Goal: Task Accomplishment & Management: Manage account settings

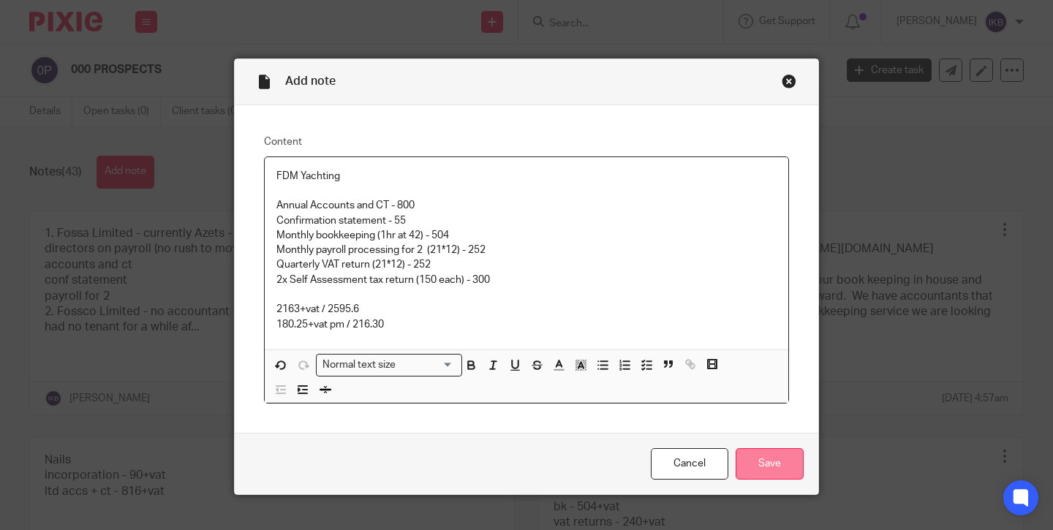
click at [770, 467] on input "Save" at bounding box center [770, 463] width 68 height 31
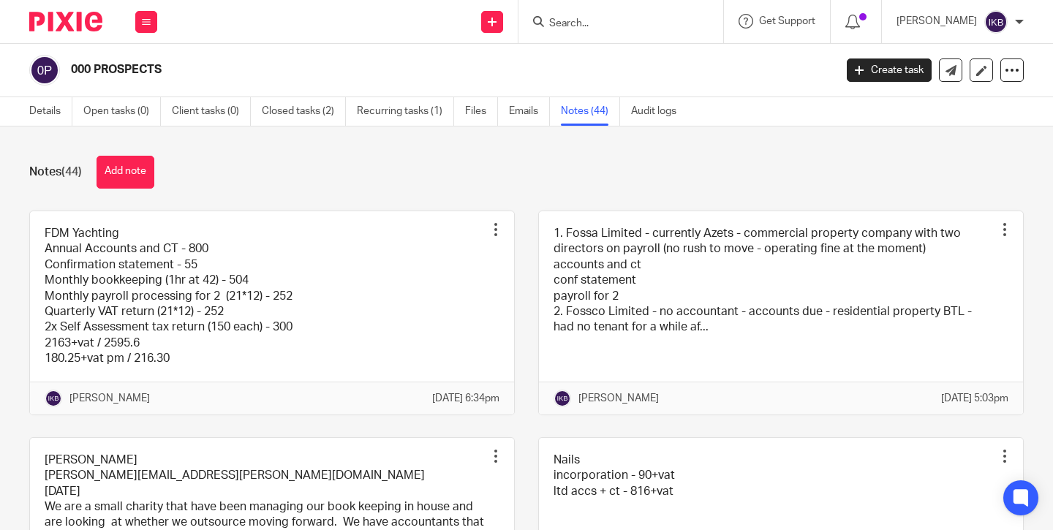
click at [553, 18] on input "Search" at bounding box center [614, 24] width 132 height 13
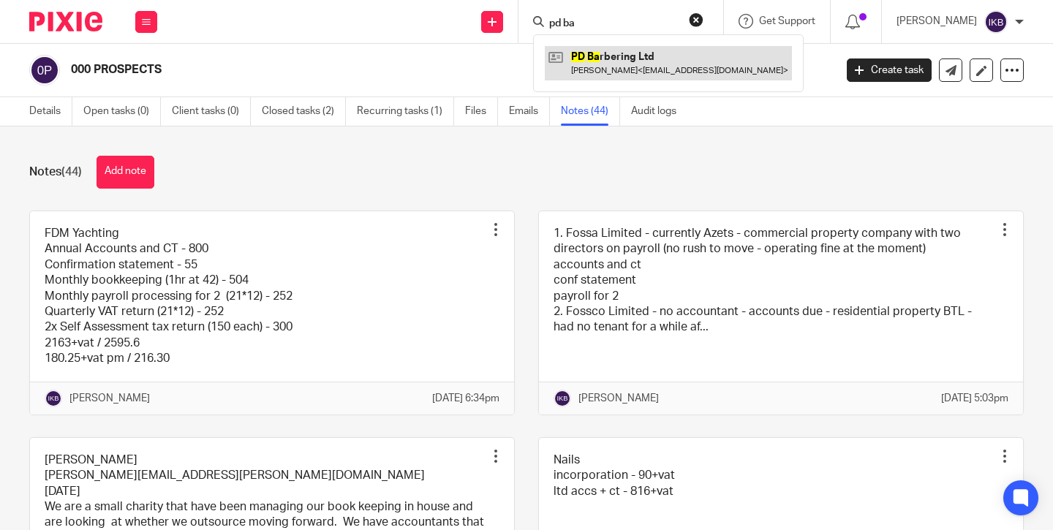
type input "pd ba"
click at [586, 58] on link at bounding box center [668, 63] width 247 height 34
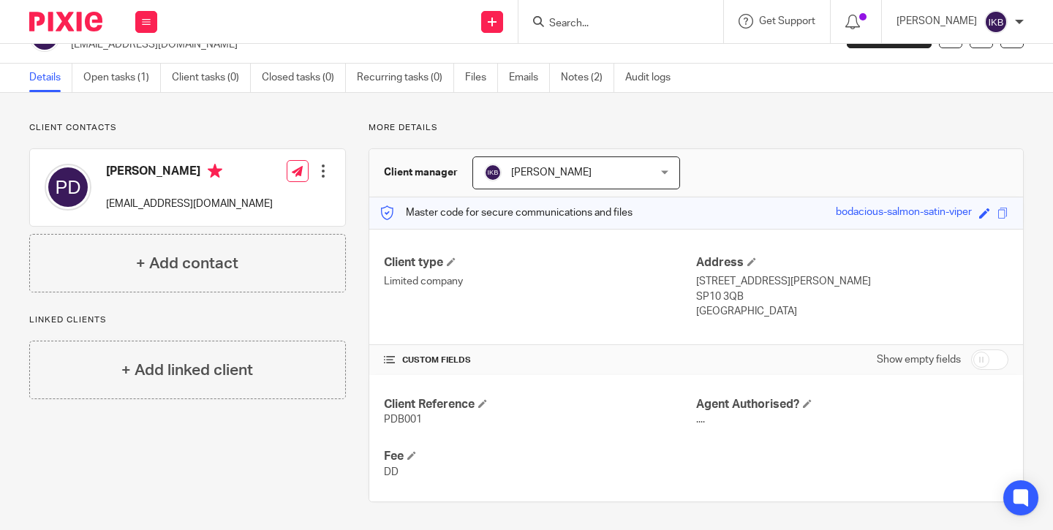
scroll to position [33, 0]
click at [978, 364] on input "checkbox" at bounding box center [990, 360] width 37 height 20
checkbox input "true"
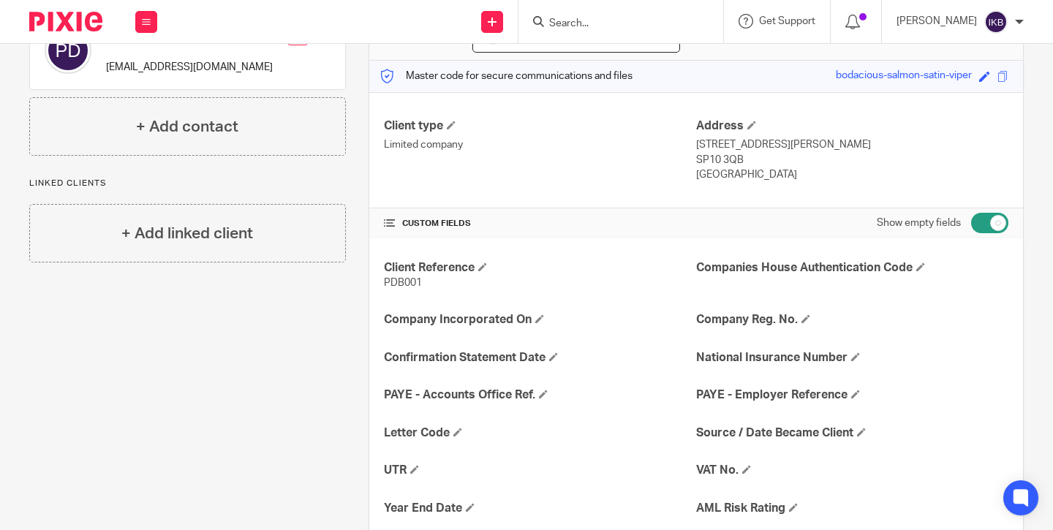
scroll to position [173, 0]
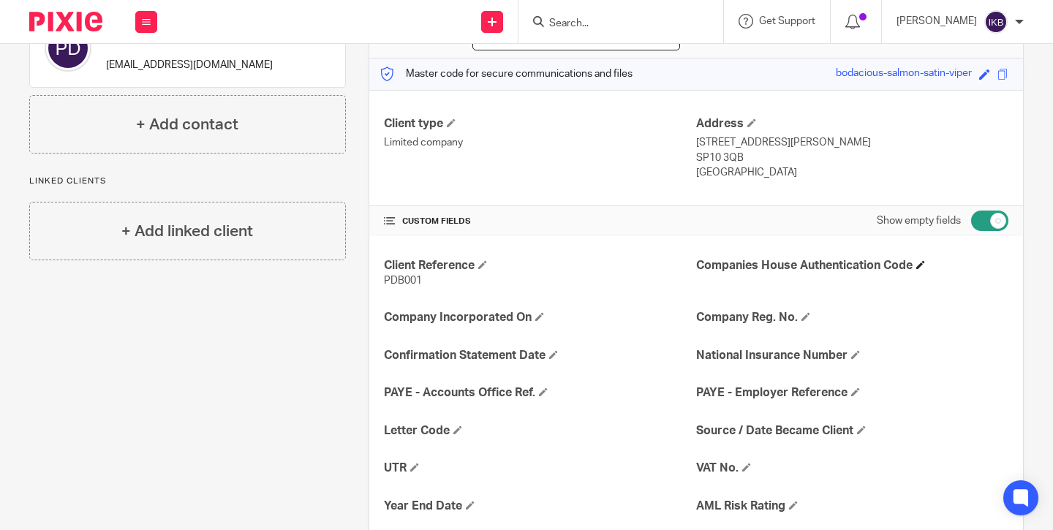
click at [924, 267] on span at bounding box center [921, 264] width 9 height 9
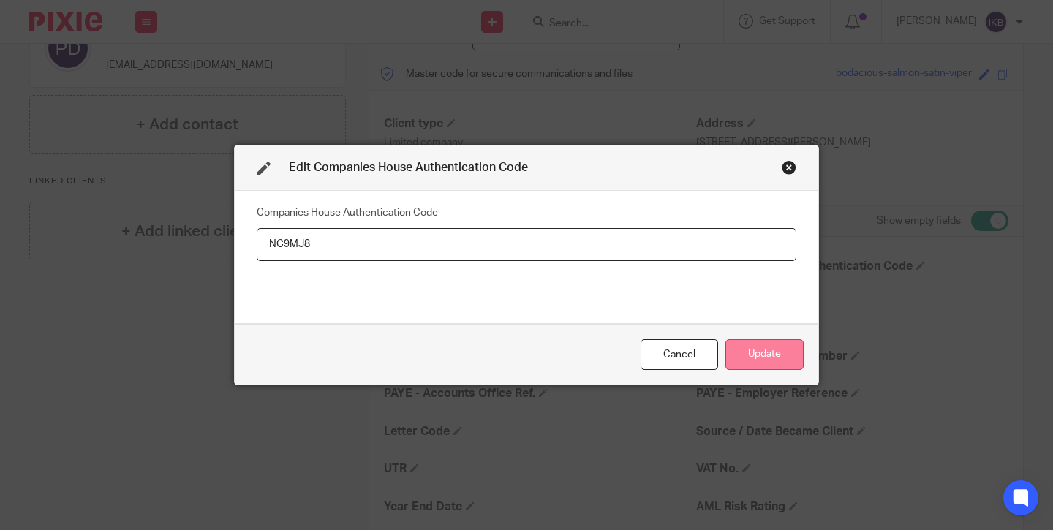
type input "NC9MJ8"
click at [792, 353] on button "Update" at bounding box center [765, 354] width 78 height 31
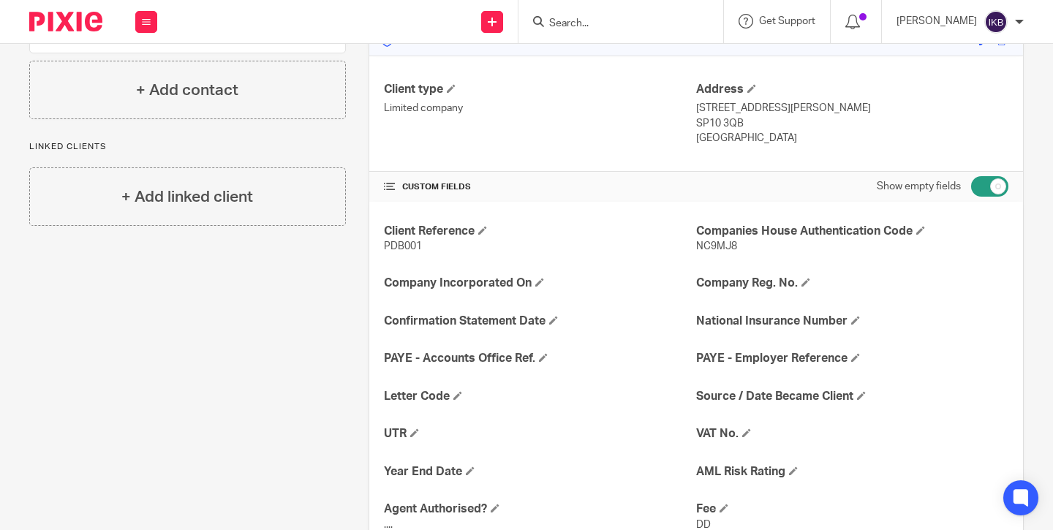
scroll to position [218, 0]
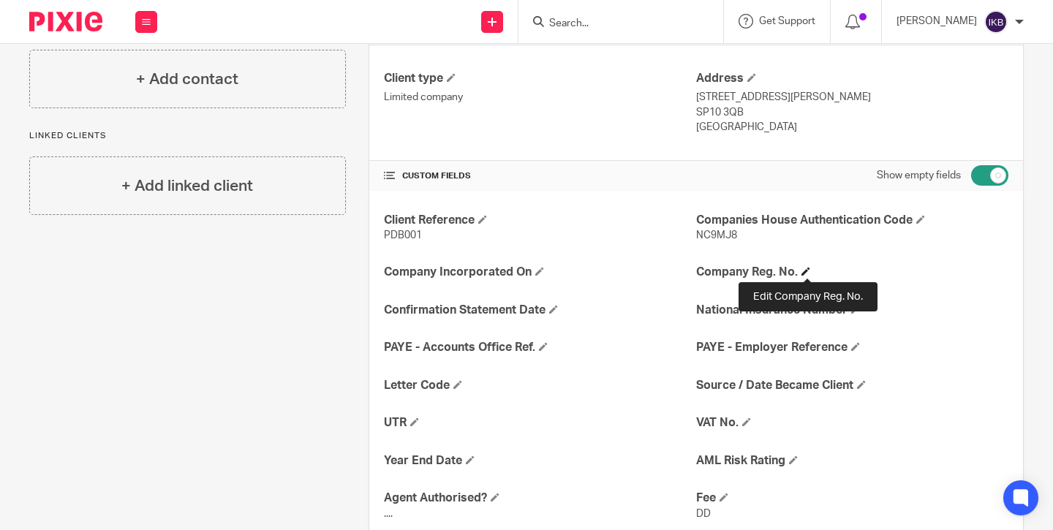
click at [811, 273] on span at bounding box center [806, 271] width 9 height 9
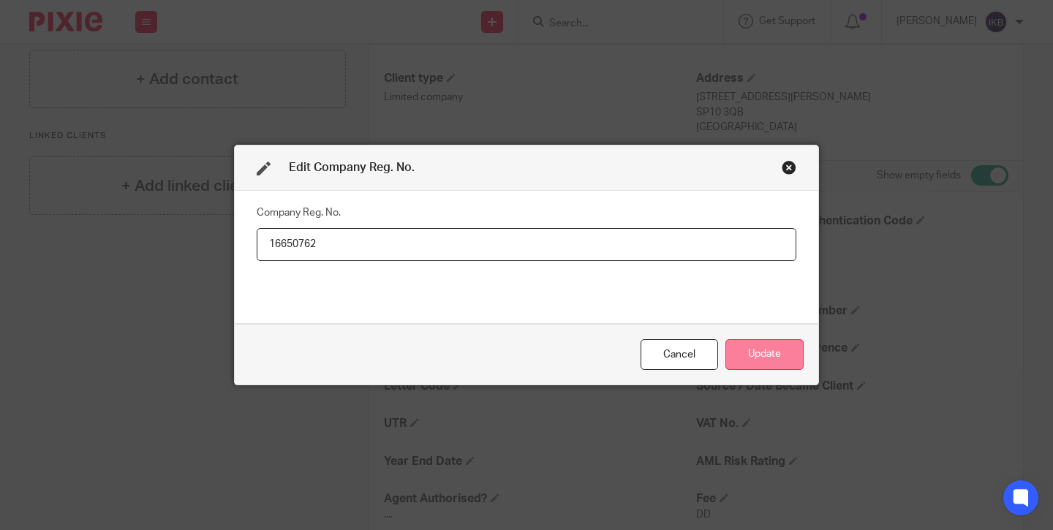
type input "16650762"
click at [759, 358] on button "Update" at bounding box center [765, 354] width 78 height 31
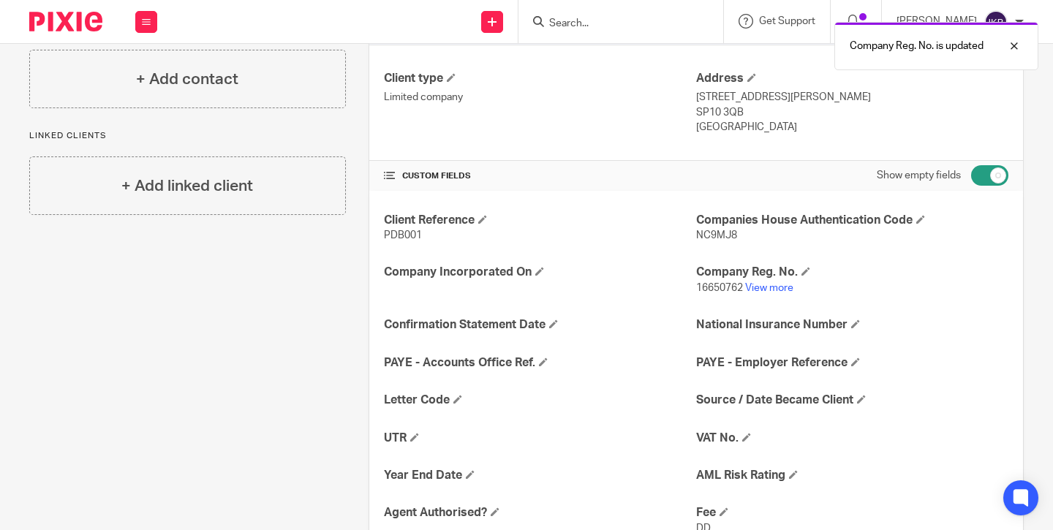
click at [988, 177] on input "checkbox" at bounding box center [990, 175] width 37 height 20
checkbox input "false"
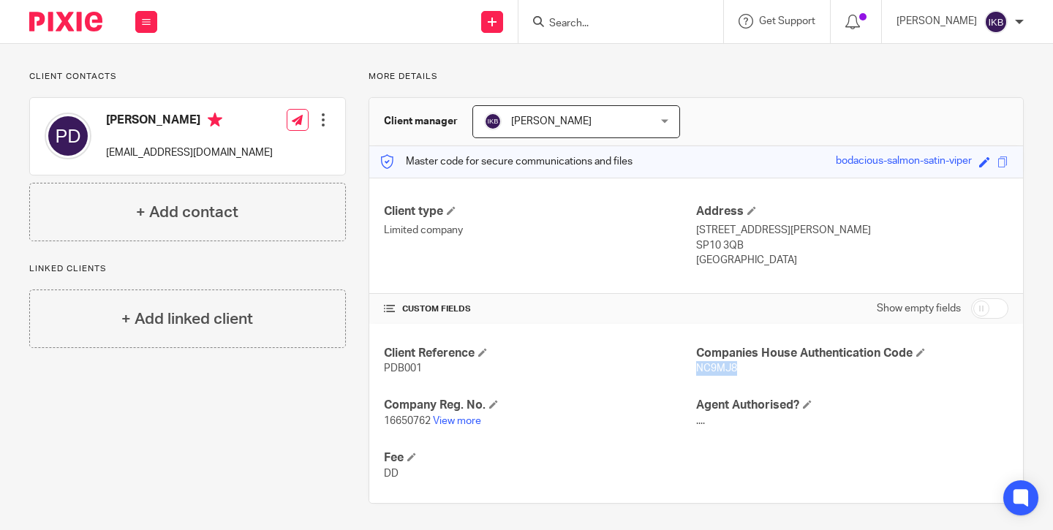
drag, startPoint x: 739, startPoint y: 369, endPoint x: 696, endPoint y: 369, distance: 42.4
click at [698, 369] on p "NC9MJ8" at bounding box center [852, 368] width 312 height 15
copy span "NC9MJ8"
click at [590, 342] on div "Client Reference PDB001 Companies House Authentication Code NC9MJ8 Company Reg.…" at bounding box center [696, 413] width 654 height 179
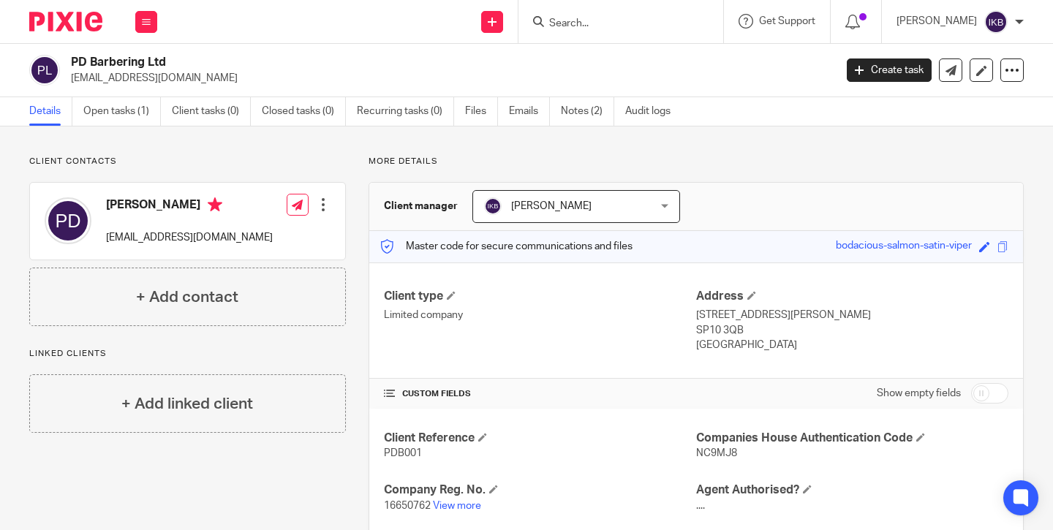
scroll to position [0, 0]
click at [587, 113] on link "Notes (2)" at bounding box center [587, 111] width 53 height 29
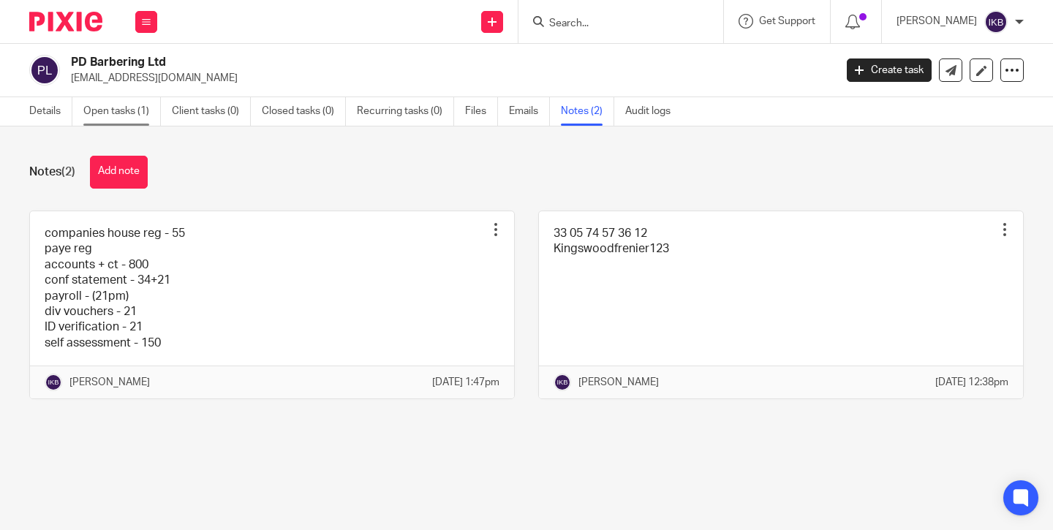
click at [119, 121] on link "Open tasks (1)" at bounding box center [122, 111] width 78 height 29
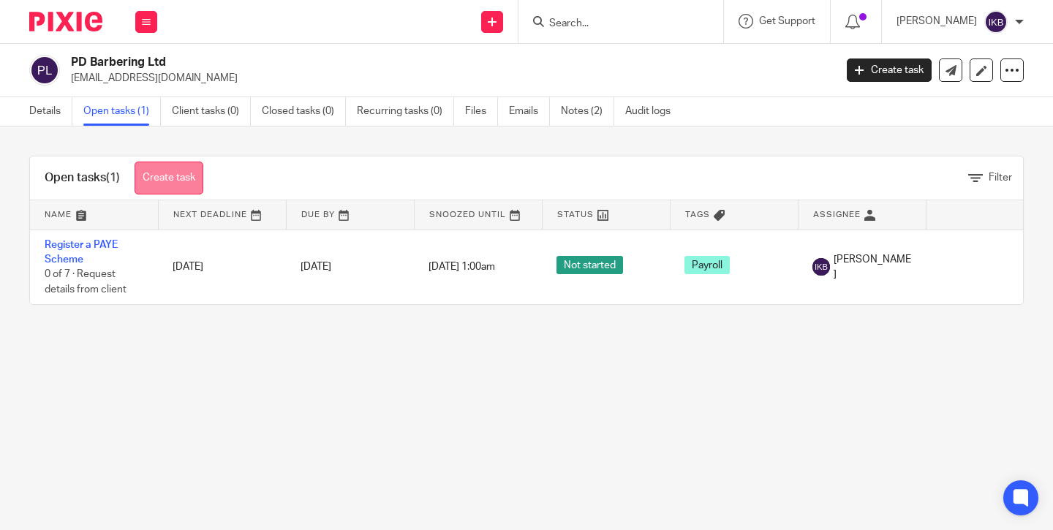
click at [199, 176] on link "Create task" at bounding box center [169, 178] width 69 height 33
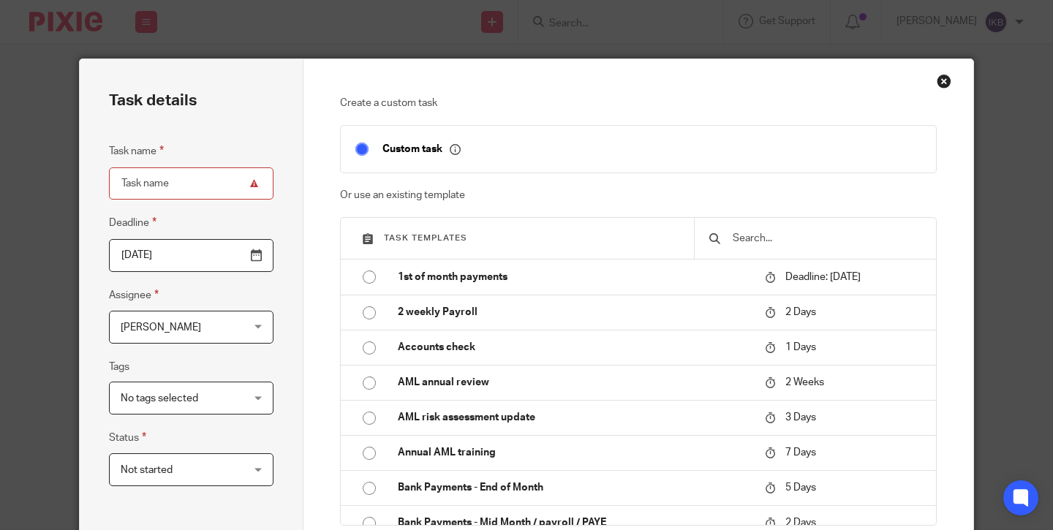
click at [772, 231] on input "text" at bounding box center [827, 238] width 190 height 16
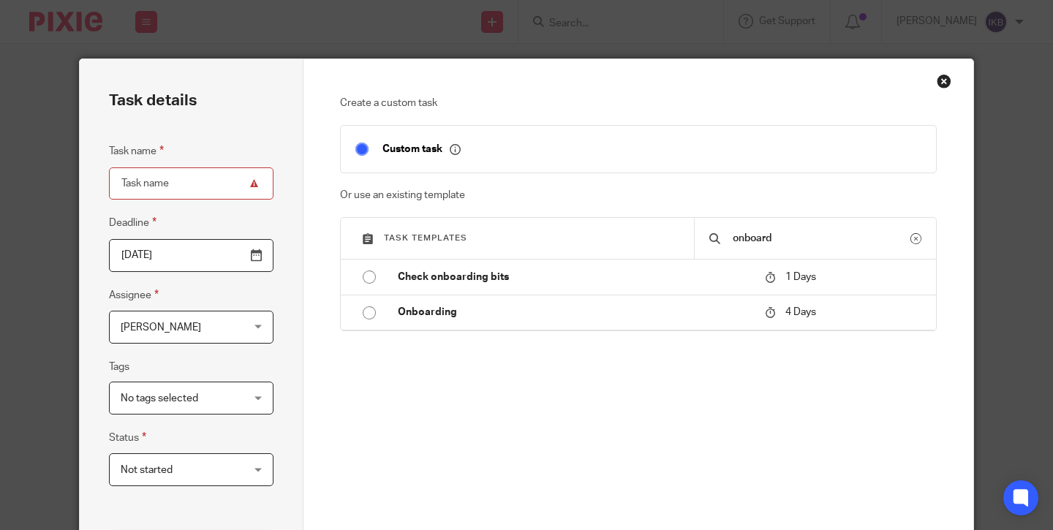
type input "onboard"
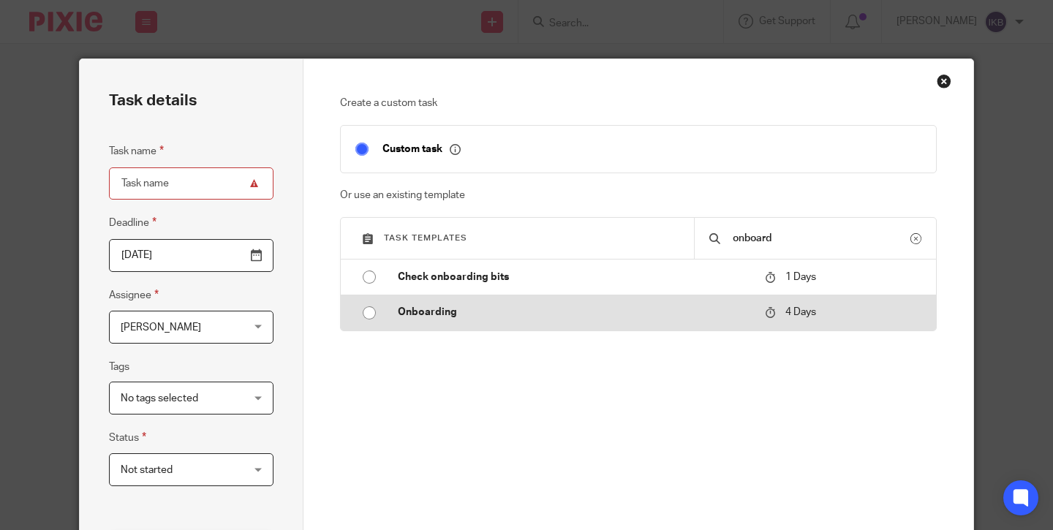
drag, startPoint x: 724, startPoint y: 258, endPoint x: 621, endPoint y: 314, distance: 116.9
click at [621, 314] on p "Onboarding" at bounding box center [574, 312] width 353 height 15
type input "2025-08-21"
type input "Onboarding"
checkbox input "false"
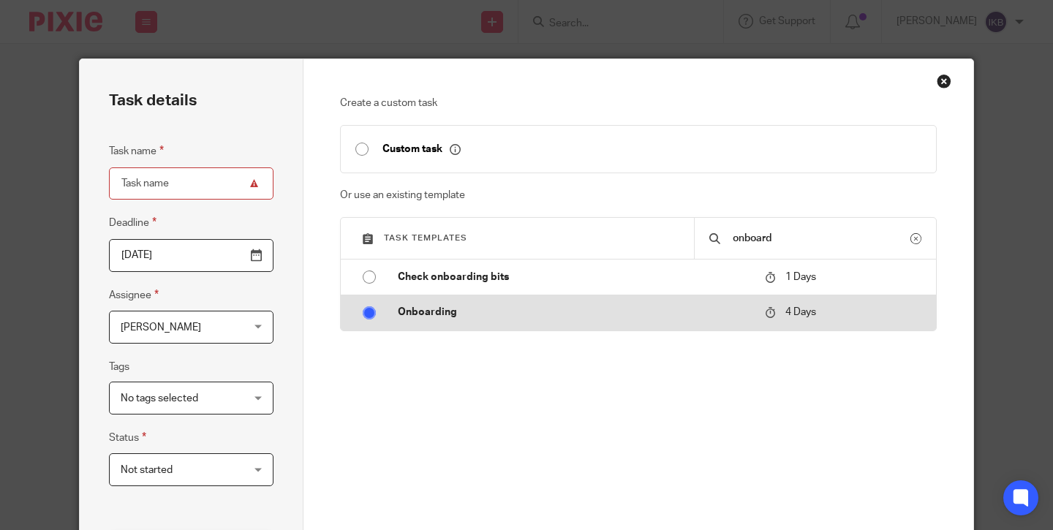
radio input "true"
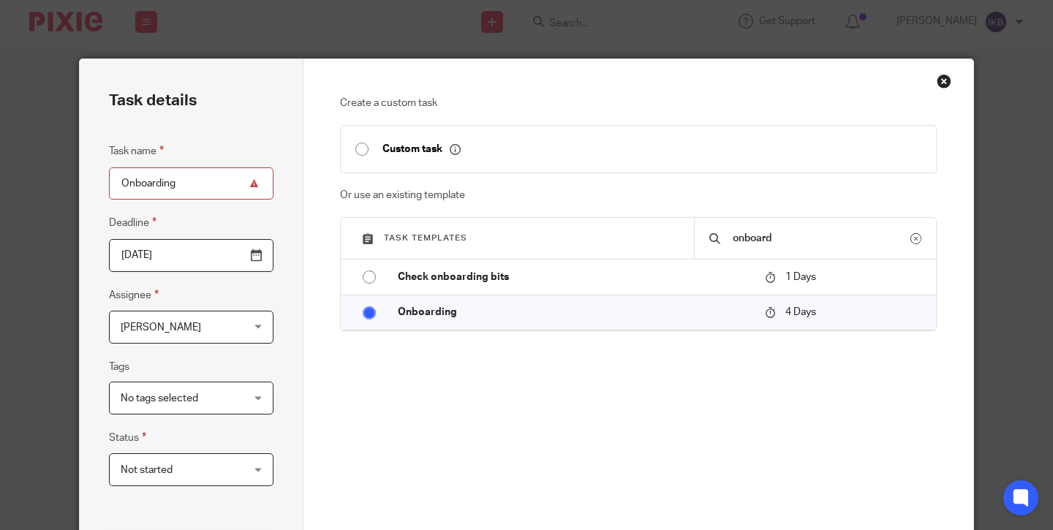
click at [259, 255] on input "2025-08-21" at bounding box center [191, 255] width 165 height 33
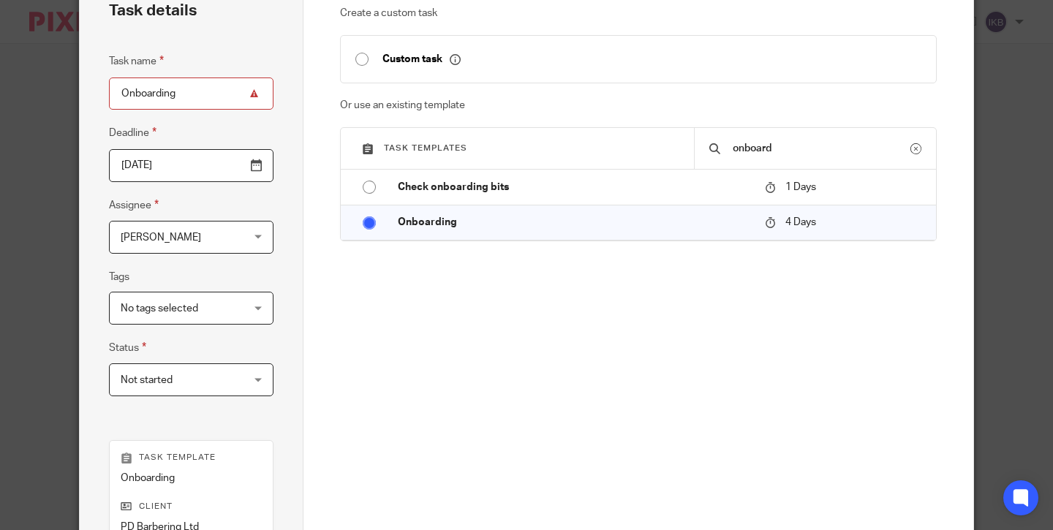
scroll to position [258, 0]
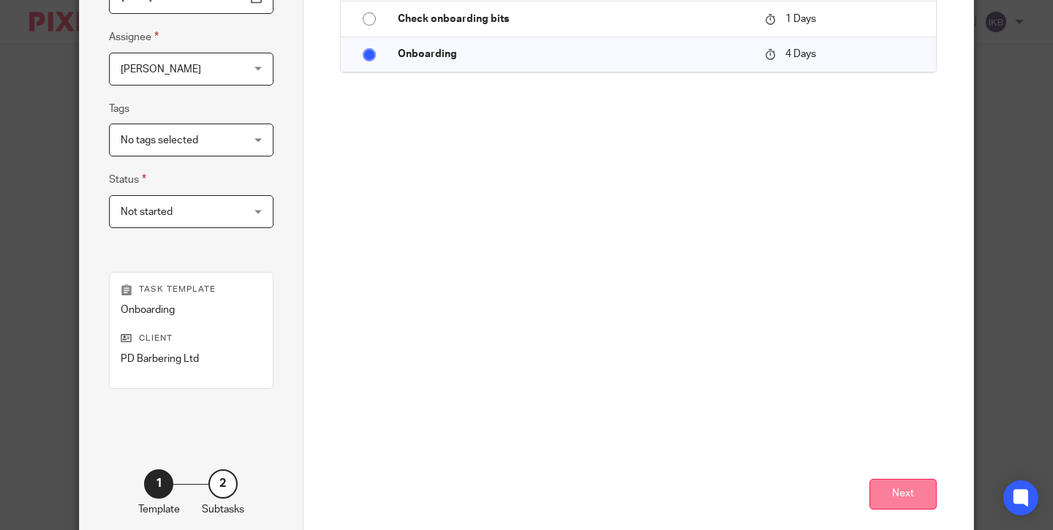
click at [889, 487] on button "Next" at bounding box center [903, 494] width 67 height 31
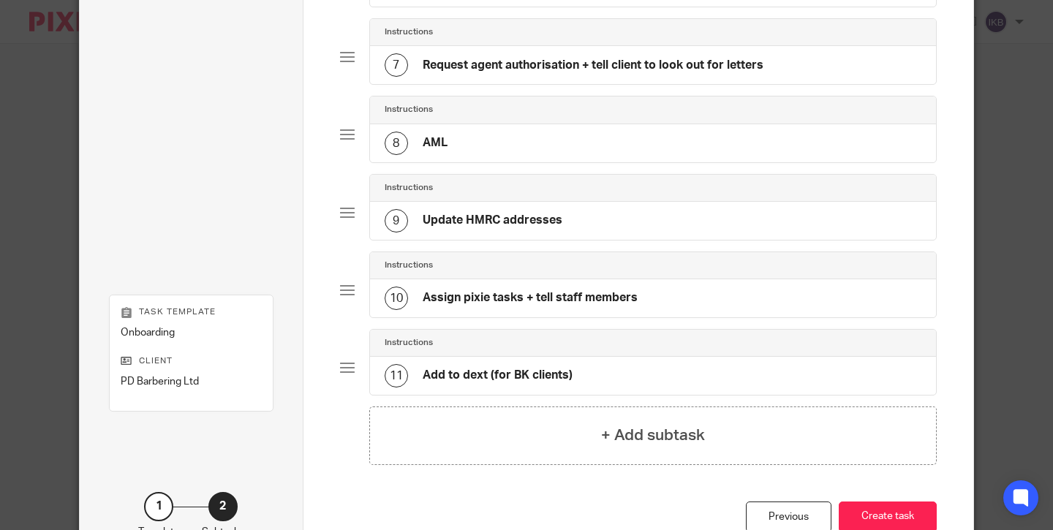
scroll to position [615, 0]
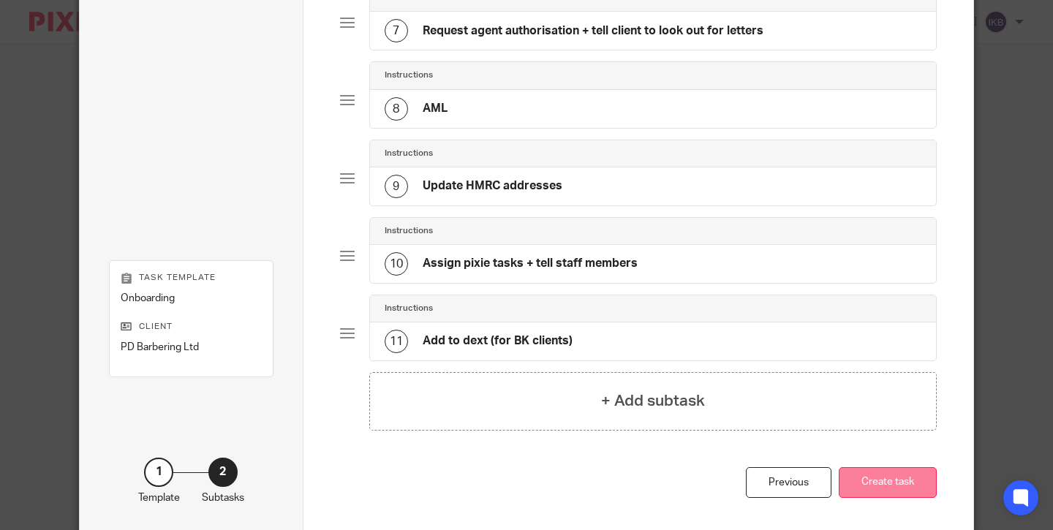
click at [884, 487] on button "Create task" at bounding box center [888, 482] width 98 height 31
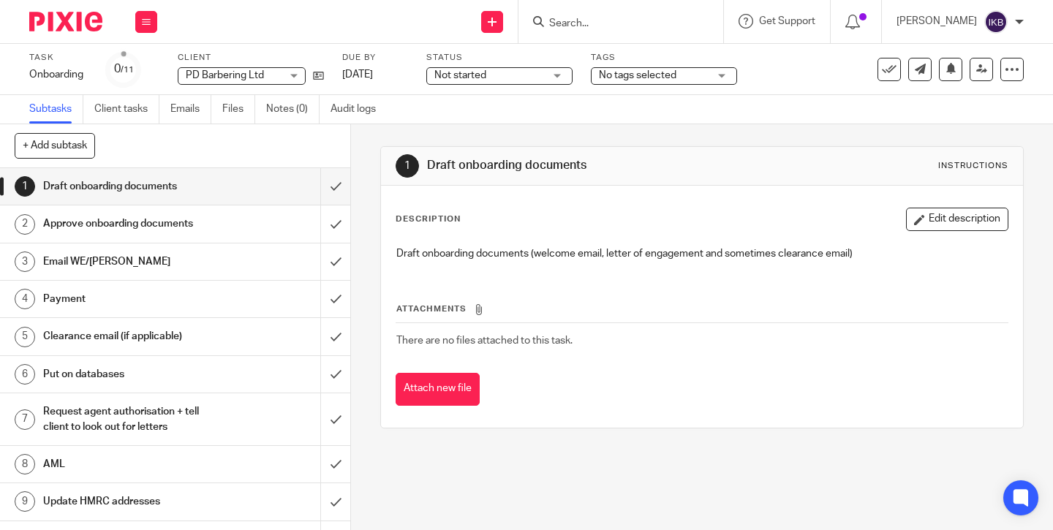
click at [559, 30] on div at bounding box center [621, 21] width 205 height 43
click at [559, 25] on input "Search" at bounding box center [614, 24] width 132 height 13
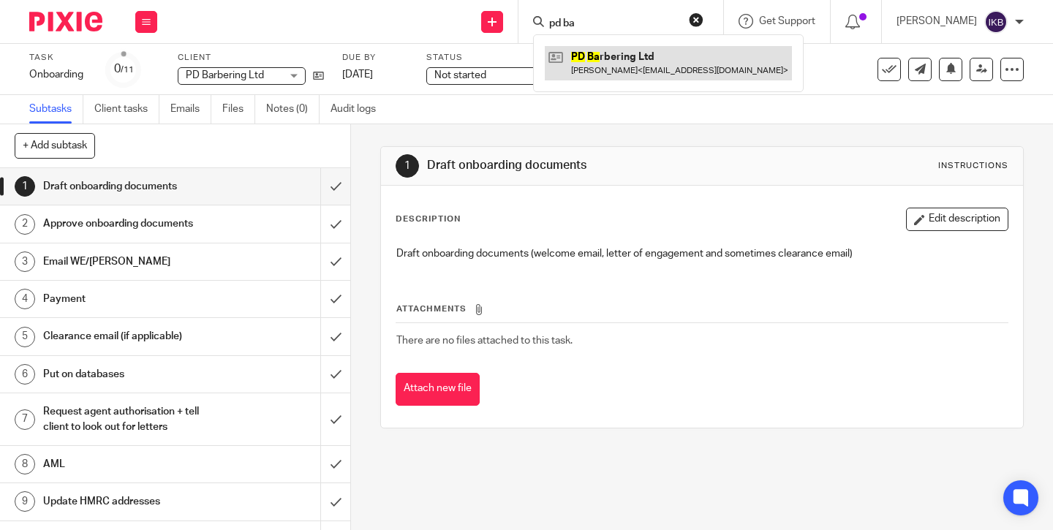
type input "pd ba"
click at [568, 63] on link at bounding box center [668, 63] width 247 height 34
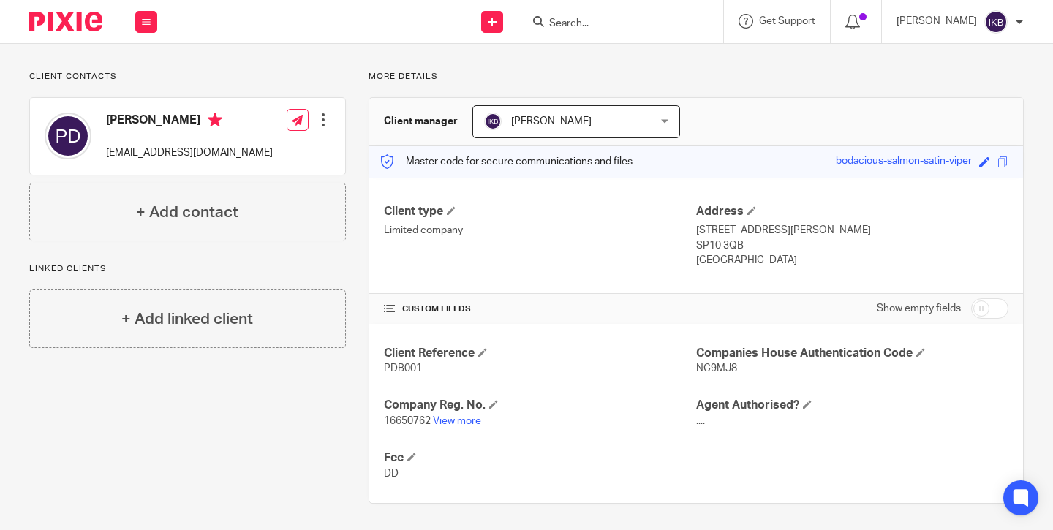
click at [989, 312] on input "checkbox" at bounding box center [990, 308] width 37 height 20
checkbox input "true"
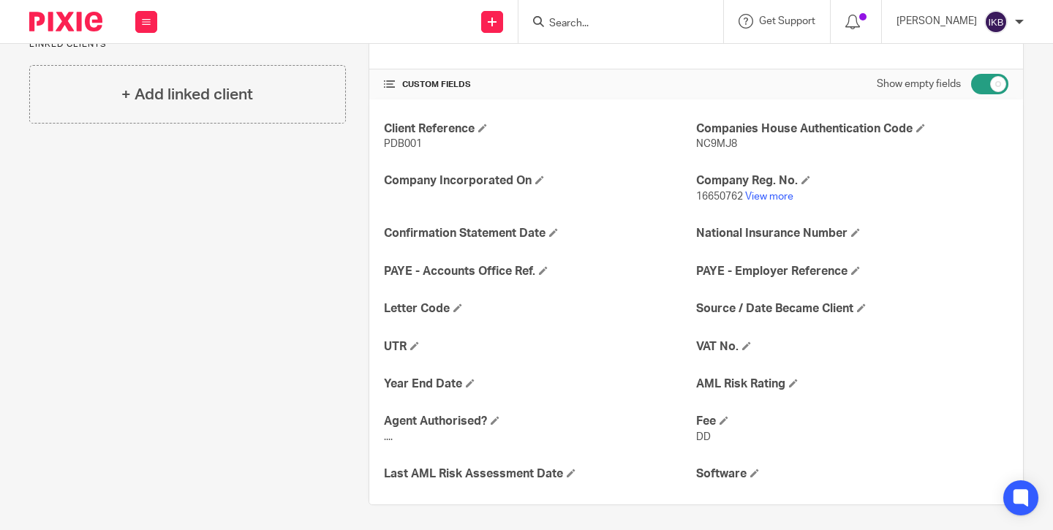
scroll to position [309, 0]
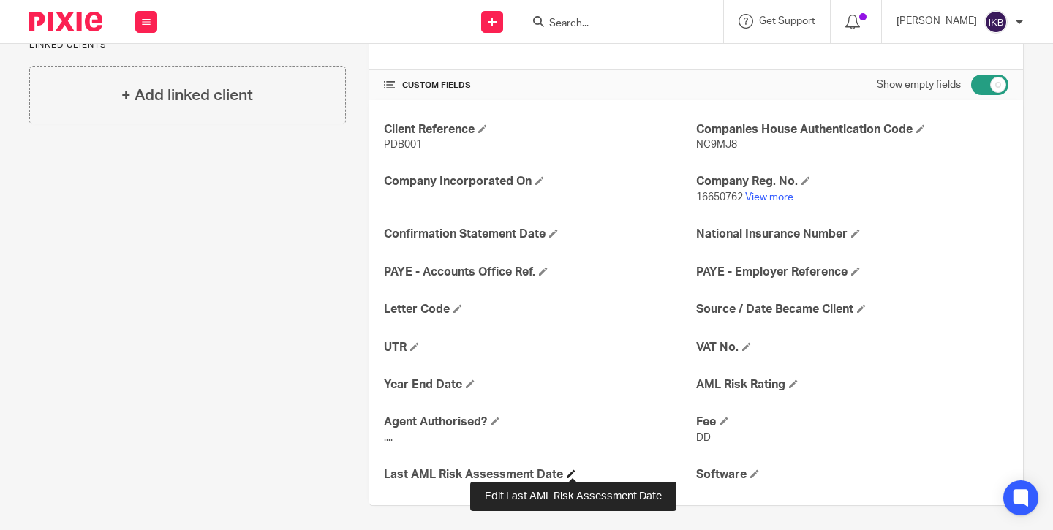
click at [572, 470] on span at bounding box center [571, 474] width 9 height 9
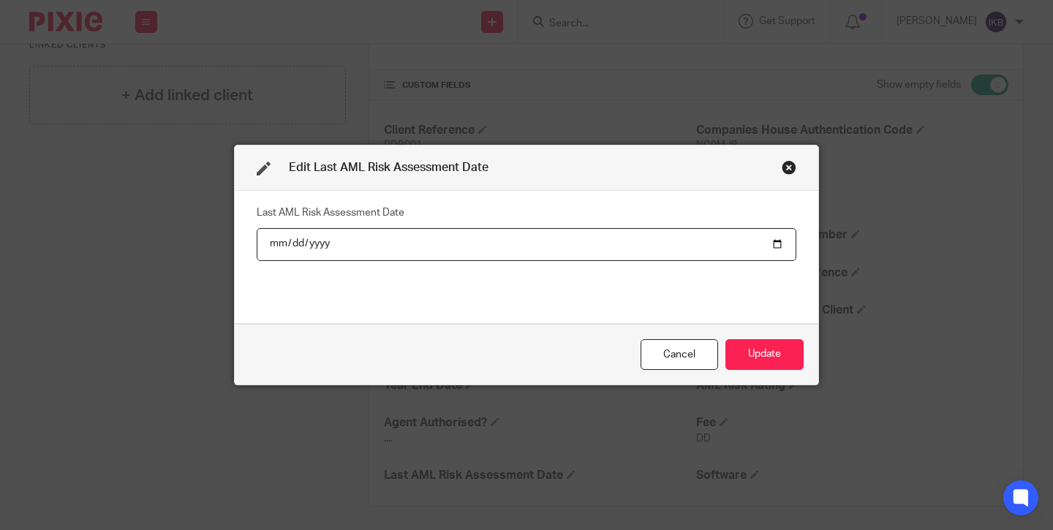
type input "2025-08-18"
click at [764, 355] on button "Update" at bounding box center [765, 354] width 78 height 31
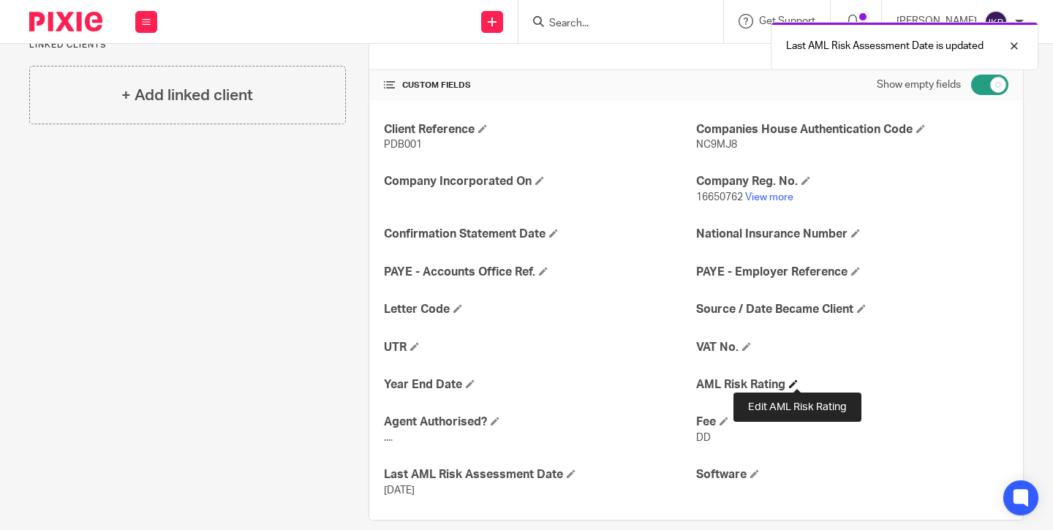
click at [797, 382] on span at bounding box center [793, 384] width 9 height 9
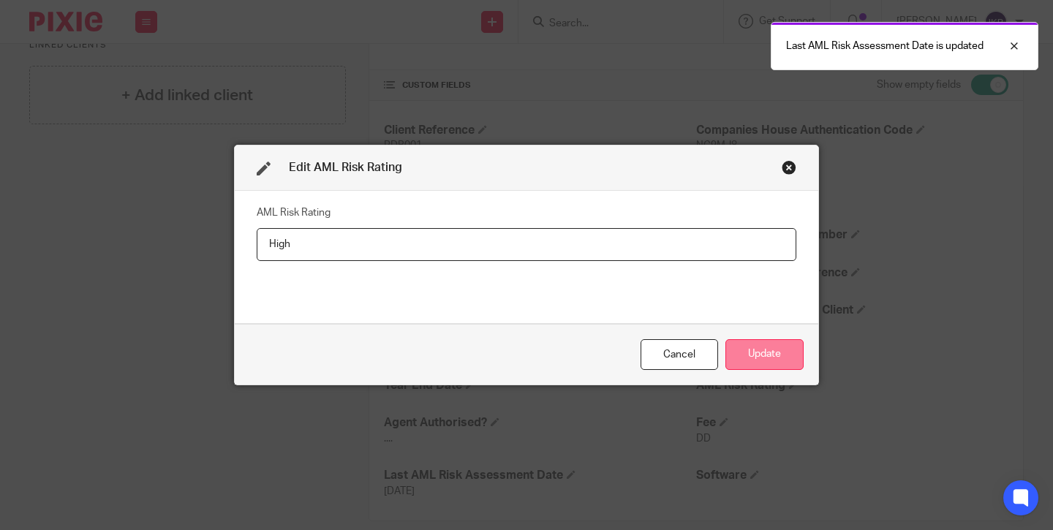
type input "High"
click at [791, 358] on button "Update" at bounding box center [765, 354] width 78 height 31
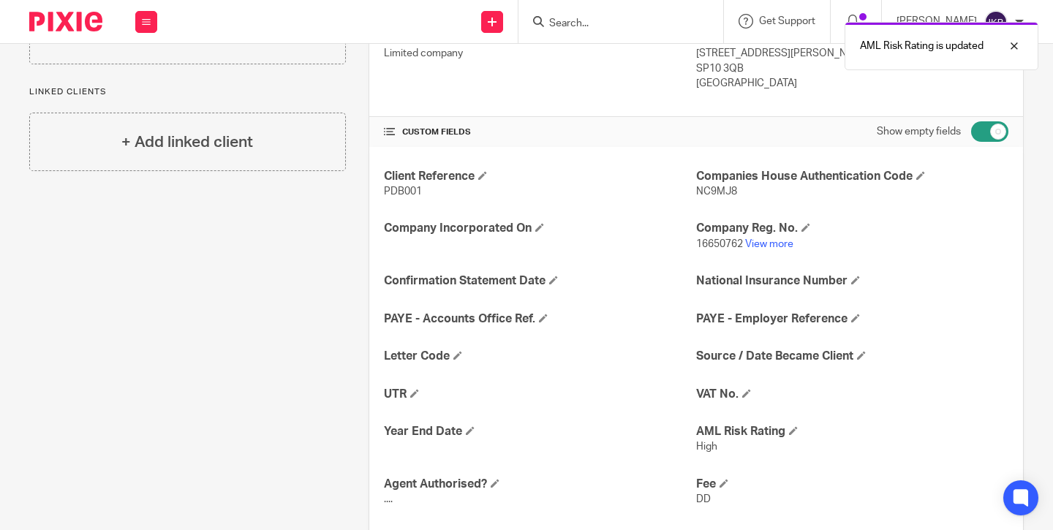
click at [993, 132] on input "checkbox" at bounding box center [990, 131] width 37 height 20
checkbox input "false"
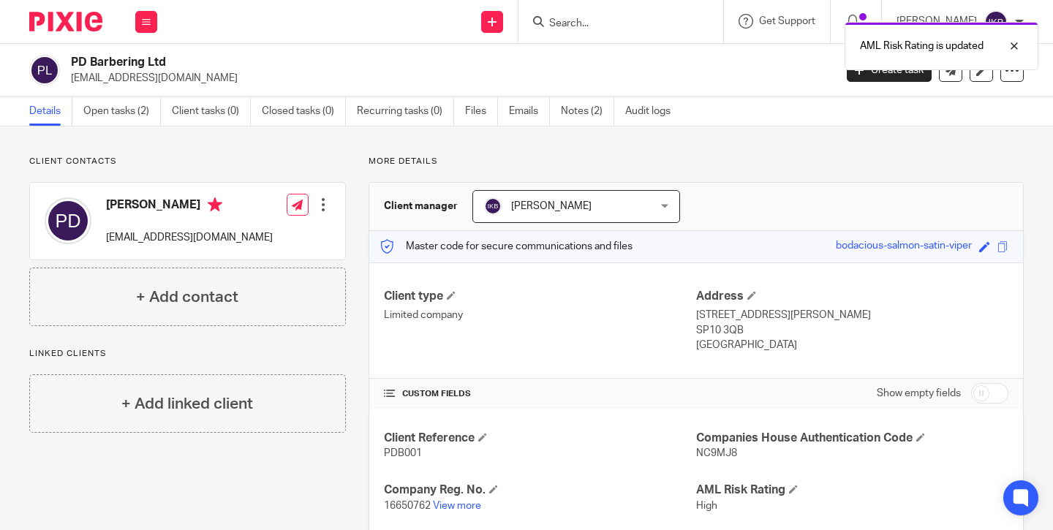
scroll to position [0, 0]
click at [438, 115] on link "Recurring tasks (0)" at bounding box center [405, 111] width 97 height 29
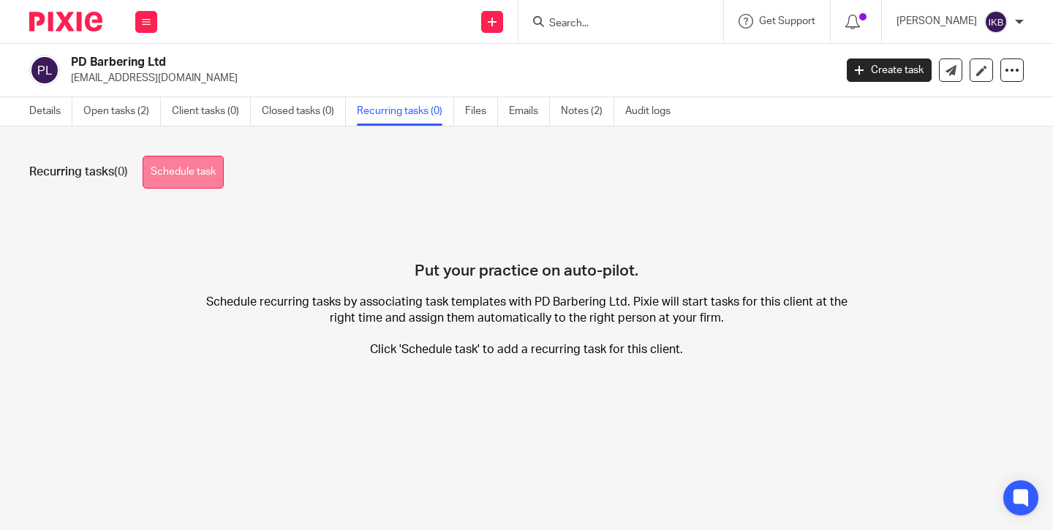
click at [158, 162] on link "Schedule task" at bounding box center [183, 172] width 81 height 33
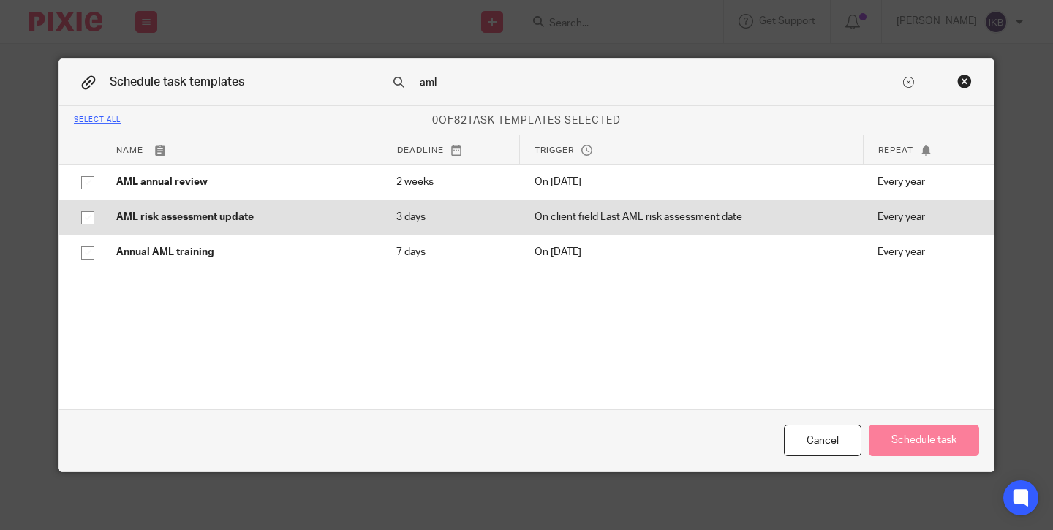
type input "aml"
click at [402, 209] on td "3 days" at bounding box center [451, 217] width 138 height 35
checkbox input "true"
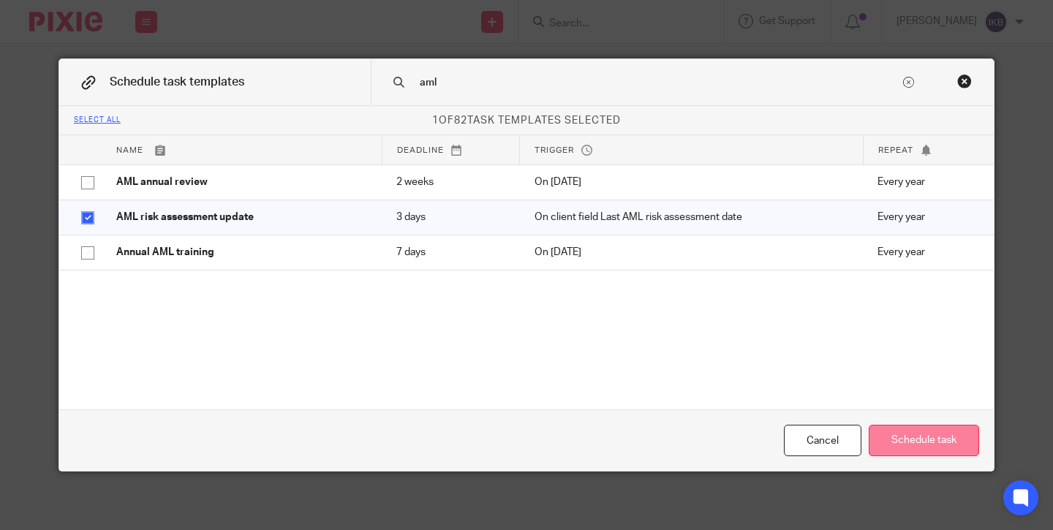
click at [917, 428] on button "Schedule task" at bounding box center [924, 440] width 110 height 31
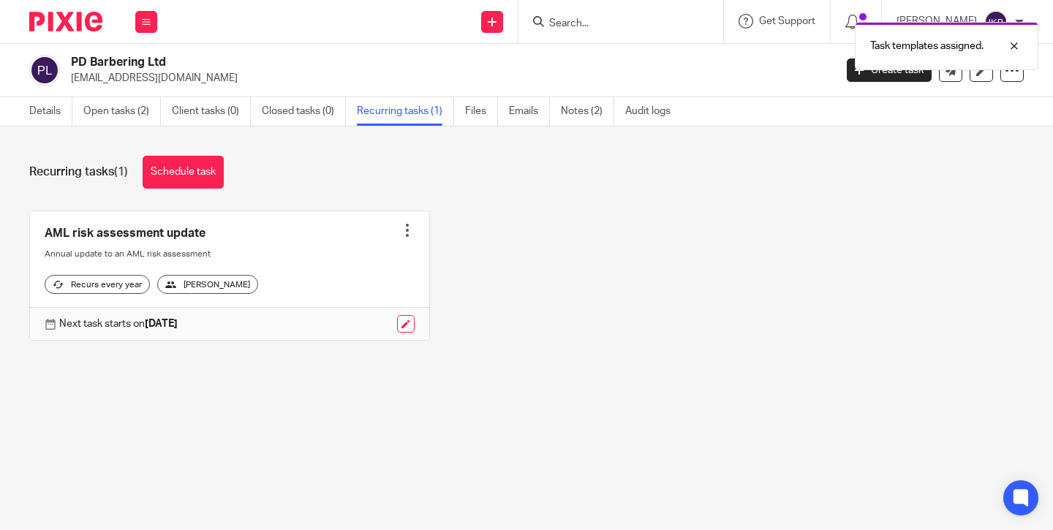
click at [59, 19] on img at bounding box center [65, 22] width 73 height 20
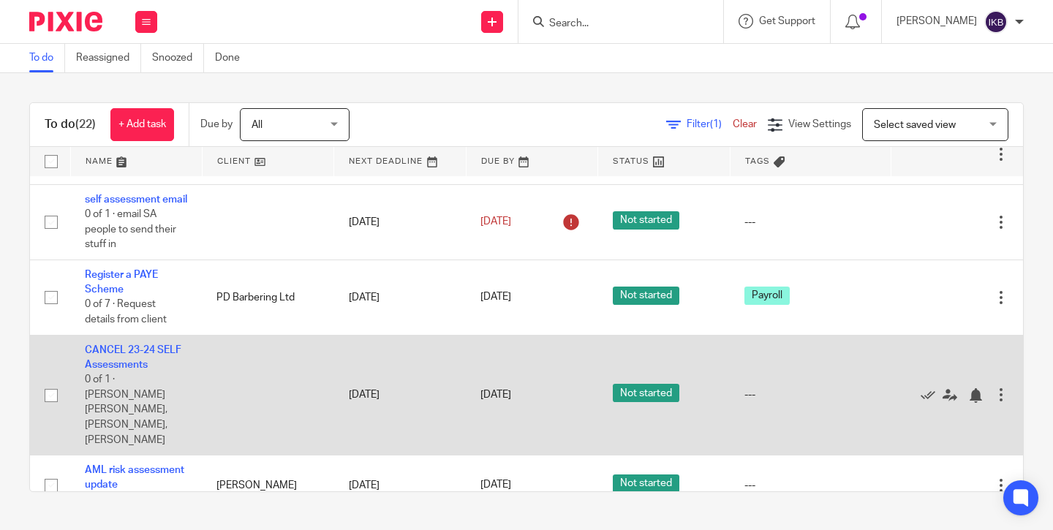
scroll to position [497, 0]
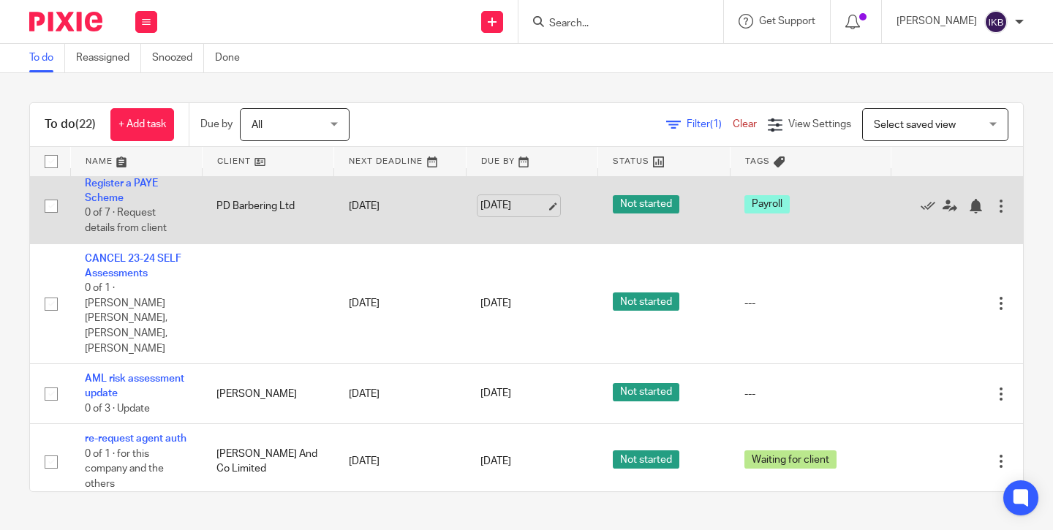
click at [529, 214] on link "[DATE]" at bounding box center [514, 205] width 66 height 15
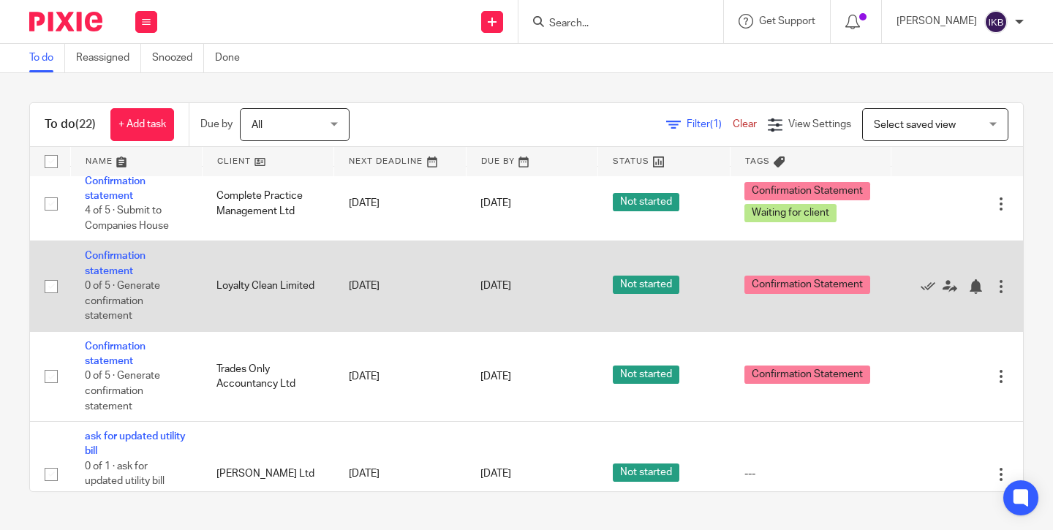
scroll to position [1032, 0]
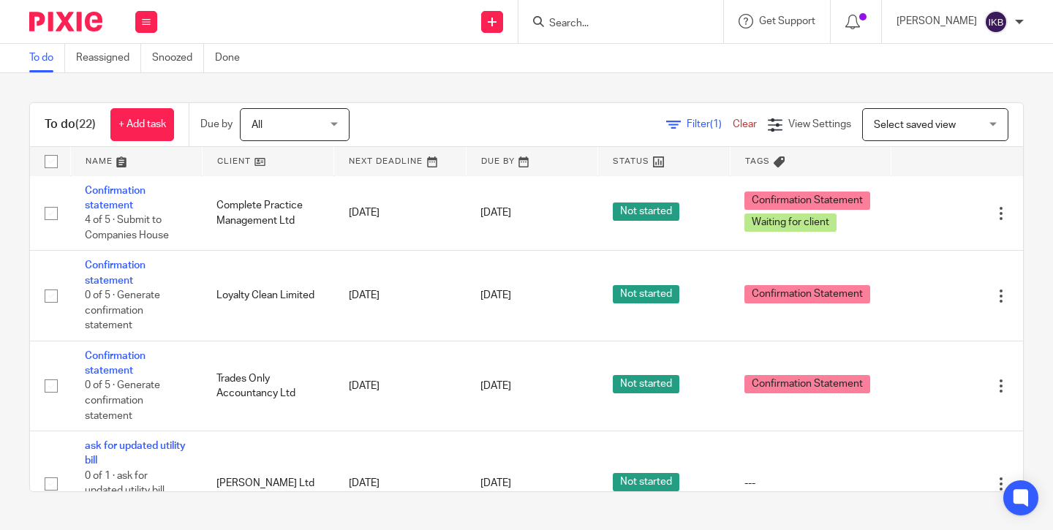
click at [548, 29] on input "Search" at bounding box center [614, 24] width 132 height 13
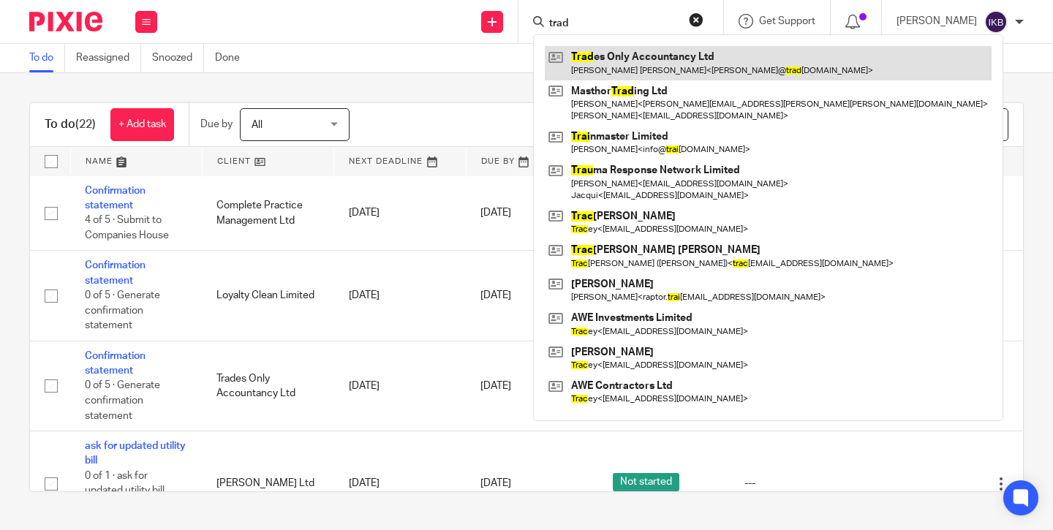
type input "trad"
click at [561, 70] on link at bounding box center [768, 63] width 447 height 34
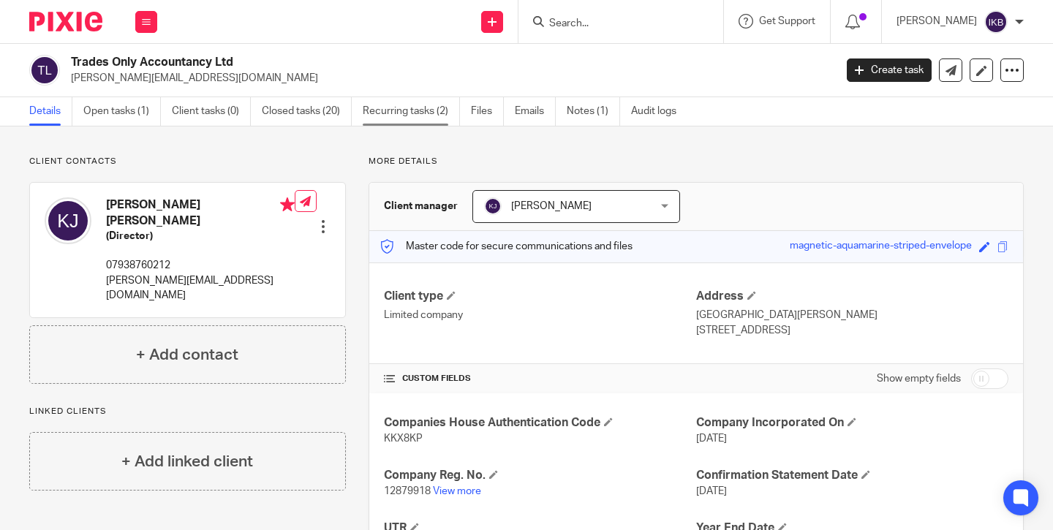
click at [434, 115] on link "Recurring tasks (2)" at bounding box center [411, 111] width 97 height 29
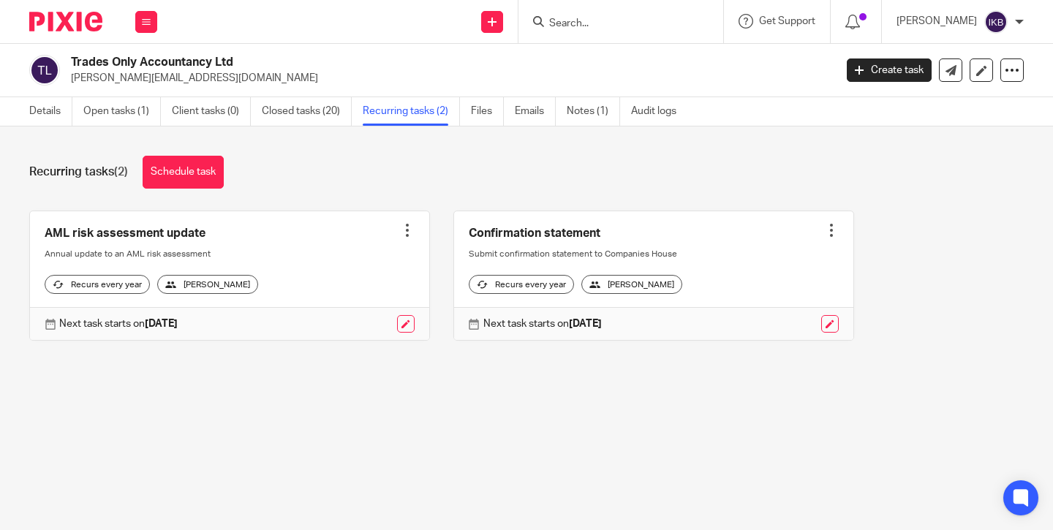
click at [410, 229] on div at bounding box center [407, 230] width 15 height 15
click at [380, 328] on span "Cancel schedule" at bounding box center [353, 322] width 77 height 10
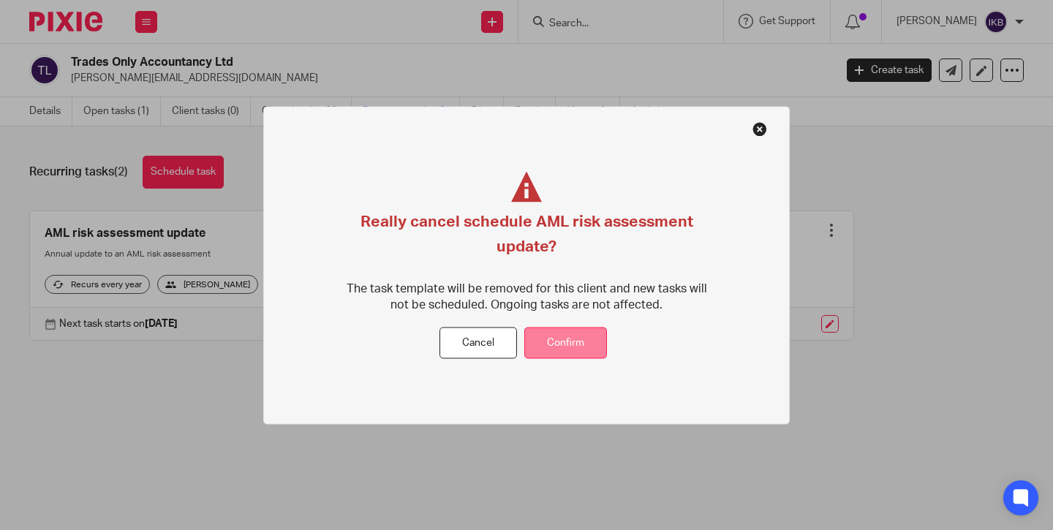
click at [538, 355] on button "Confirm" at bounding box center [566, 343] width 83 height 31
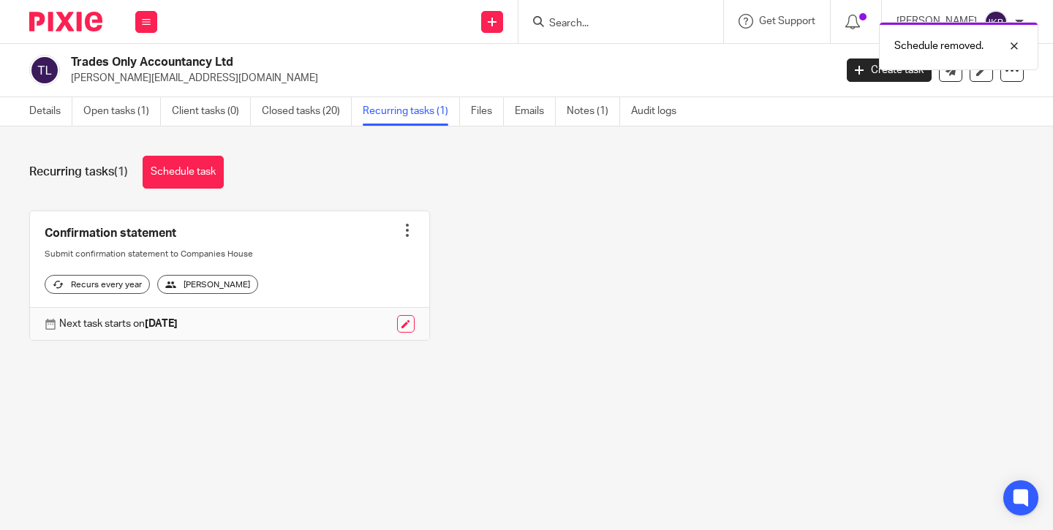
click at [407, 231] on div at bounding box center [407, 230] width 15 height 15
click at [382, 317] on span "Cancel schedule" at bounding box center [353, 322] width 77 height 10
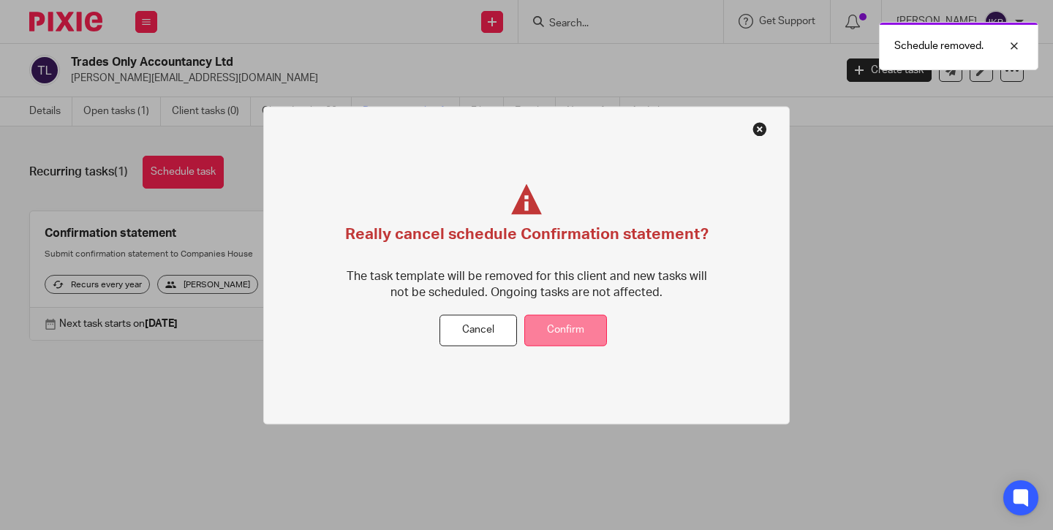
click at [562, 343] on button "Confirm" at bounding box center [566, 330] width 83 height 31
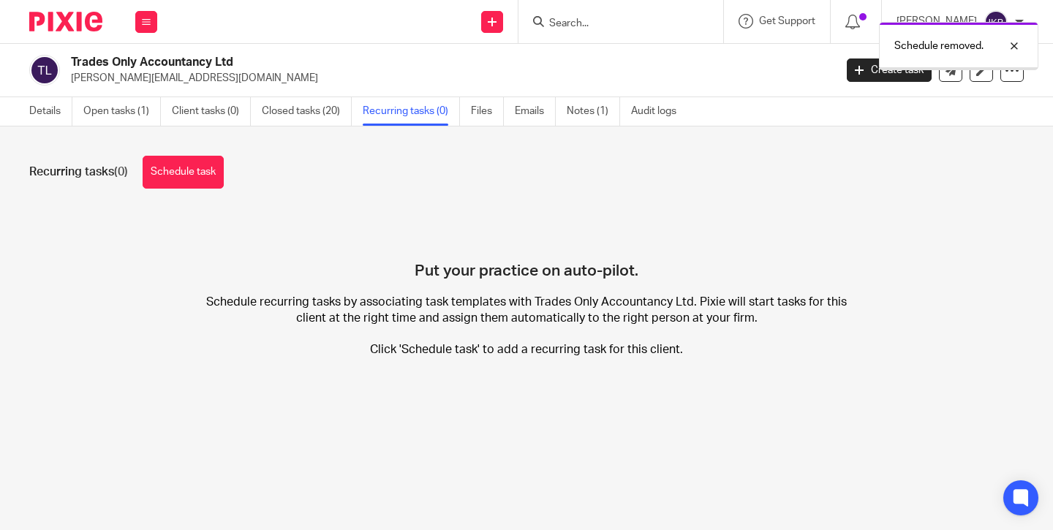
click at [84, 18] on img at bounding box center [65, 22] width 73 height 20
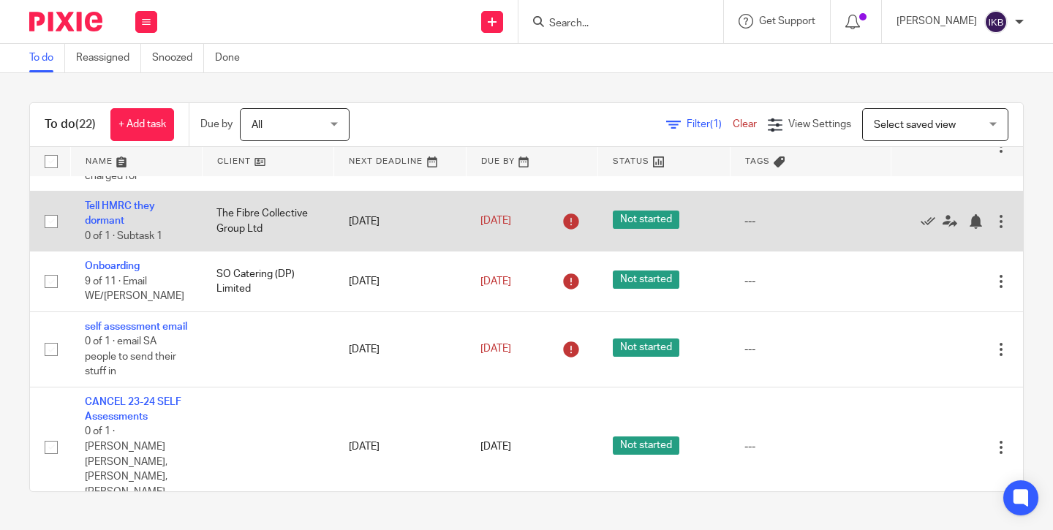
scroll to position [271, 0]
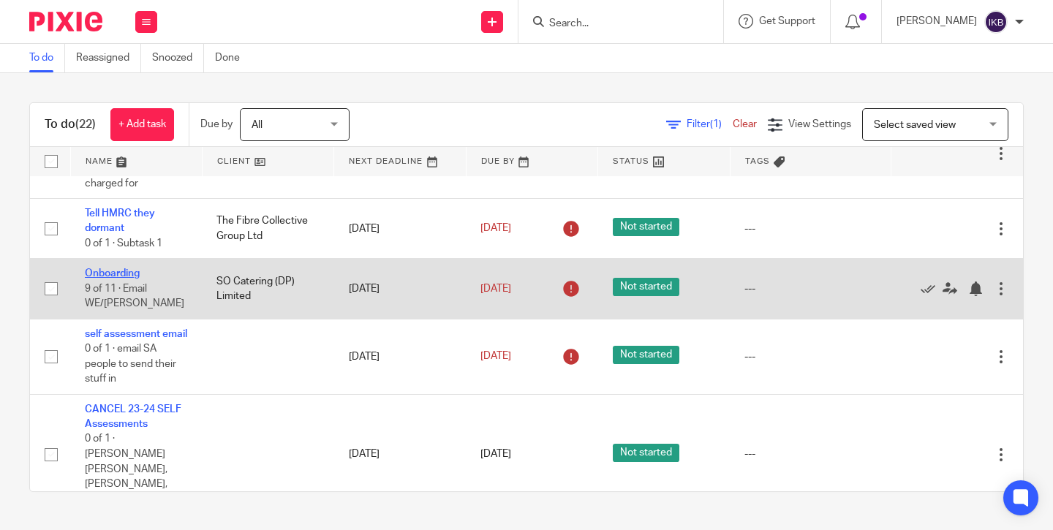
click at [120, 275] on link "Onboarding" at bounding box center [112, 273] width 55 height 10
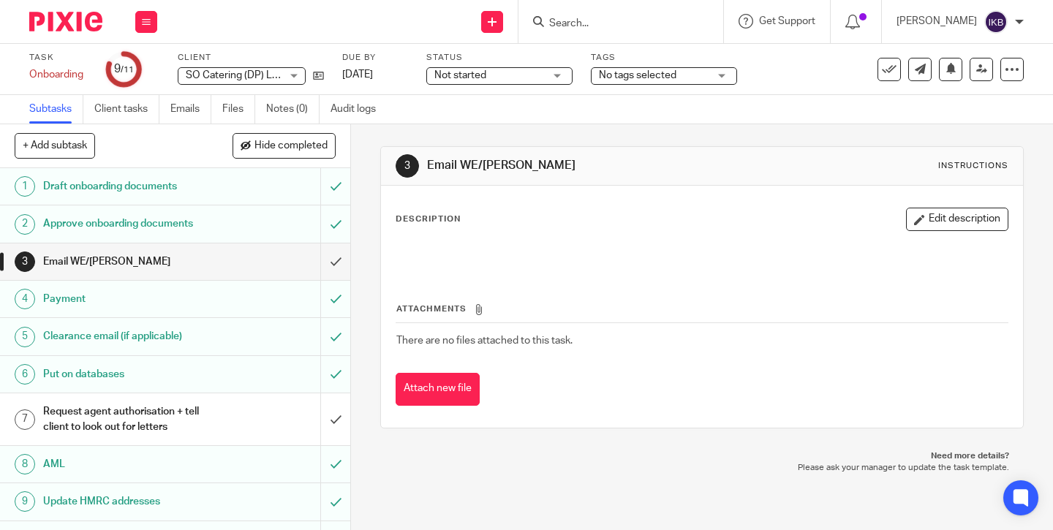
click at [624, 78] on span "No tags selected" at bounding box center [638, 75] width 78 height 10
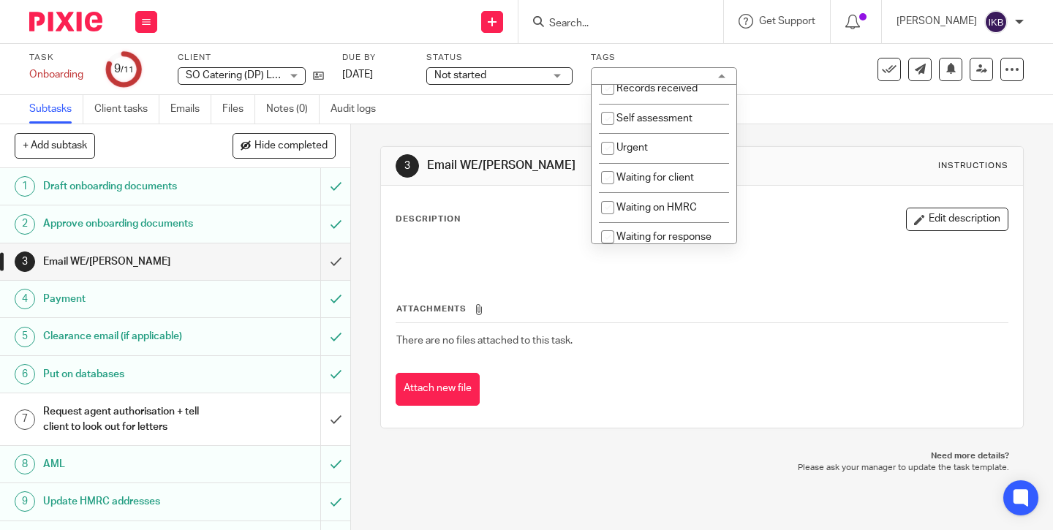
scroll to position [366, 0]
click at [640, 184] on span "Waiting for client" at bounding box center [656, 179] width 78 height 10
checkbox input "true"
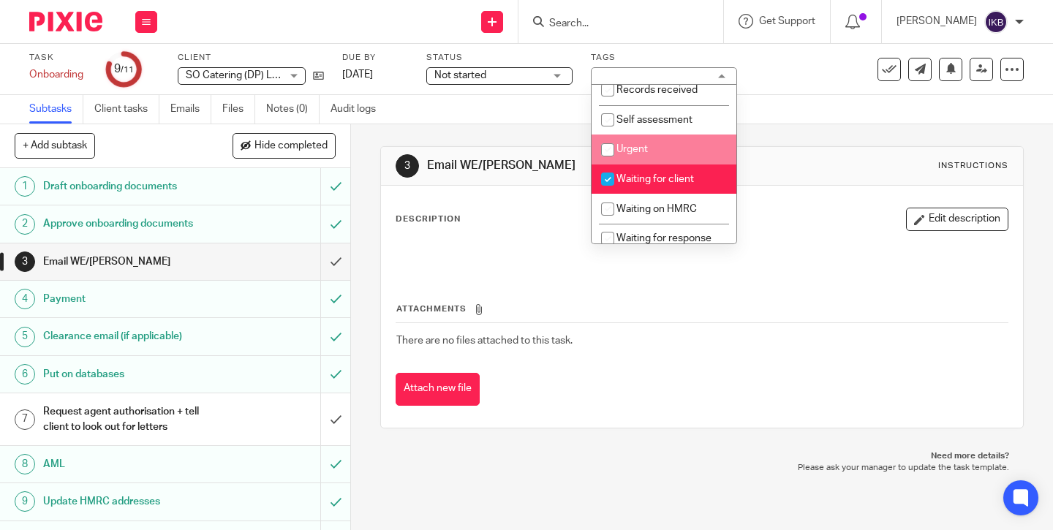
click at [804, 137] on div "3 Email WE/LOE Instructions Description Edit description Attachments There are …" at bounding box center [702, 287] width 644 height 326
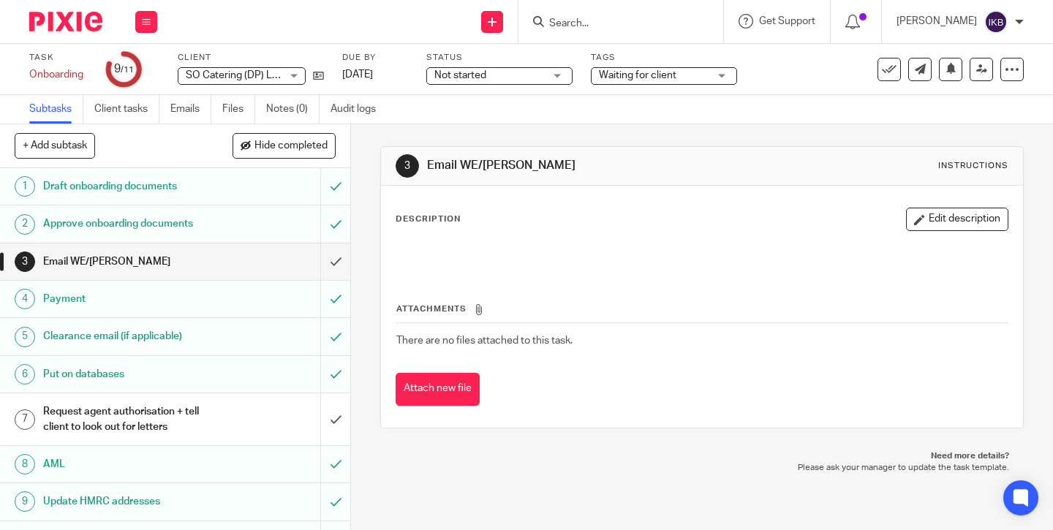
click at [67, 12] on img at bounding box center [65, 22] width 73 height 20
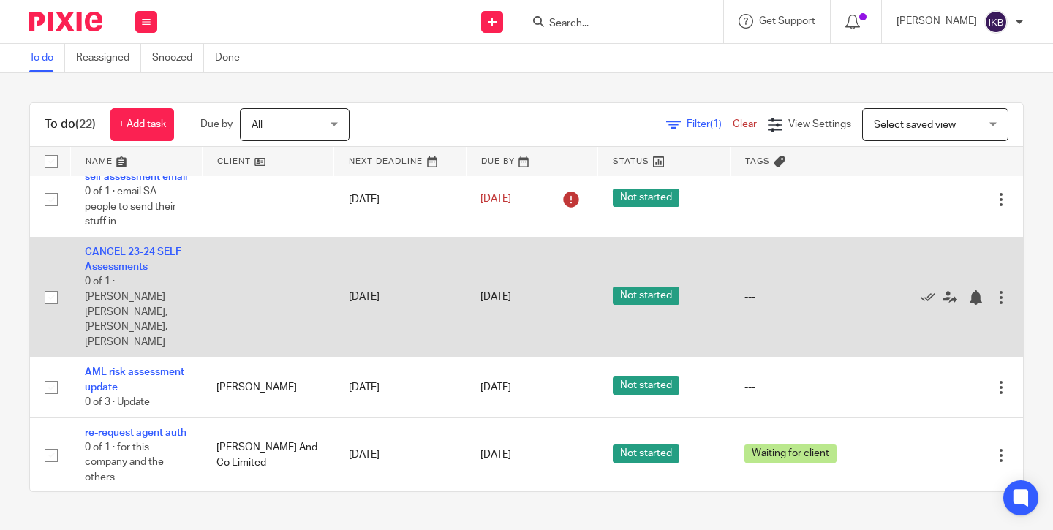
scroll to position [463, 0]
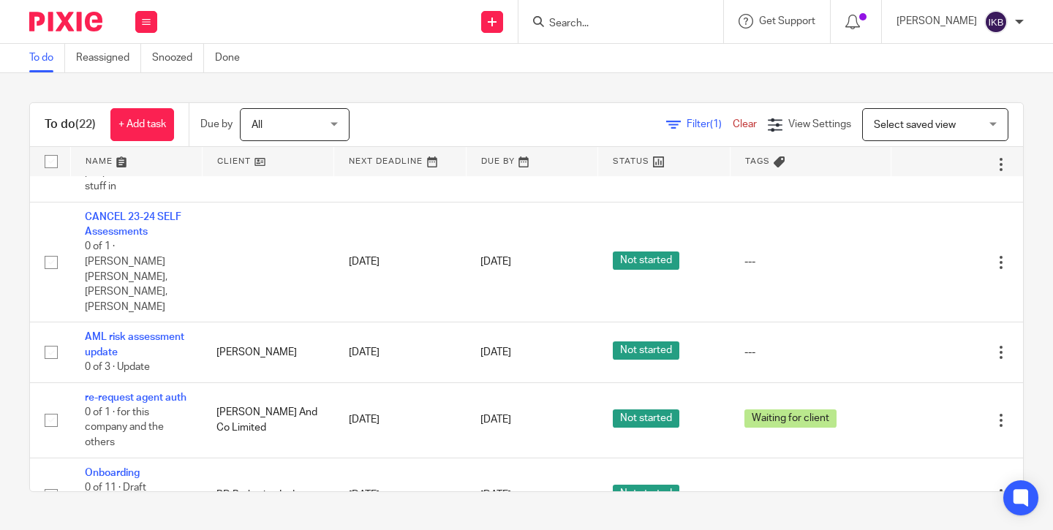
click at [367, 0] on div "Send new email Create task Add client Get Support Contact via email Check our d…" at bounding box center [613, 21] width 882 height 43
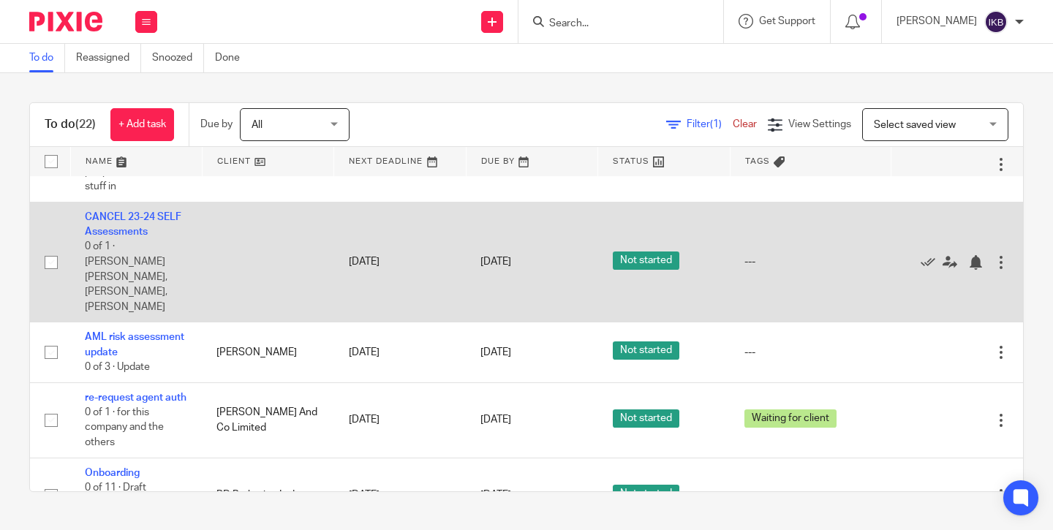
scroll to position [516, 0]
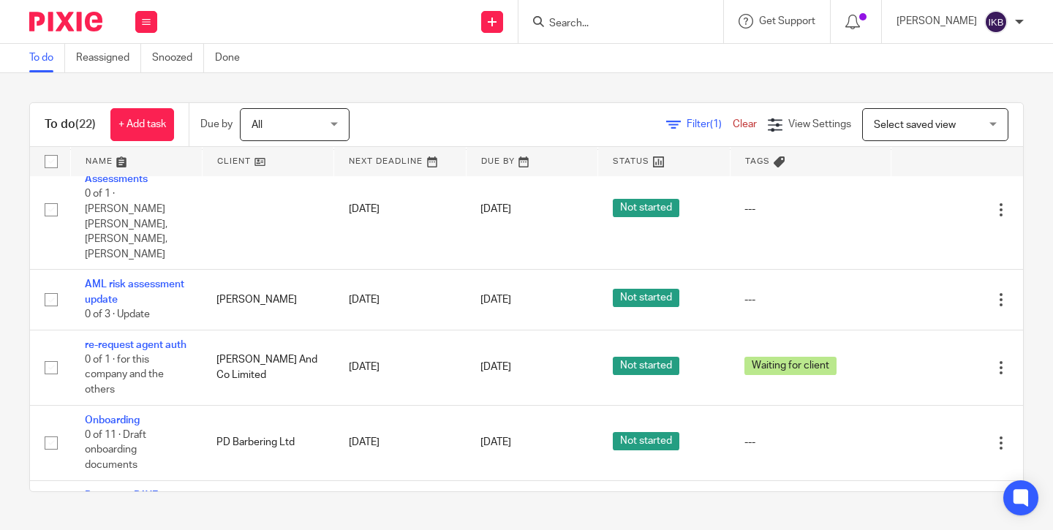
click at [557, 26] on input "Search" at bounding box center [614, 24] width 132 height 13
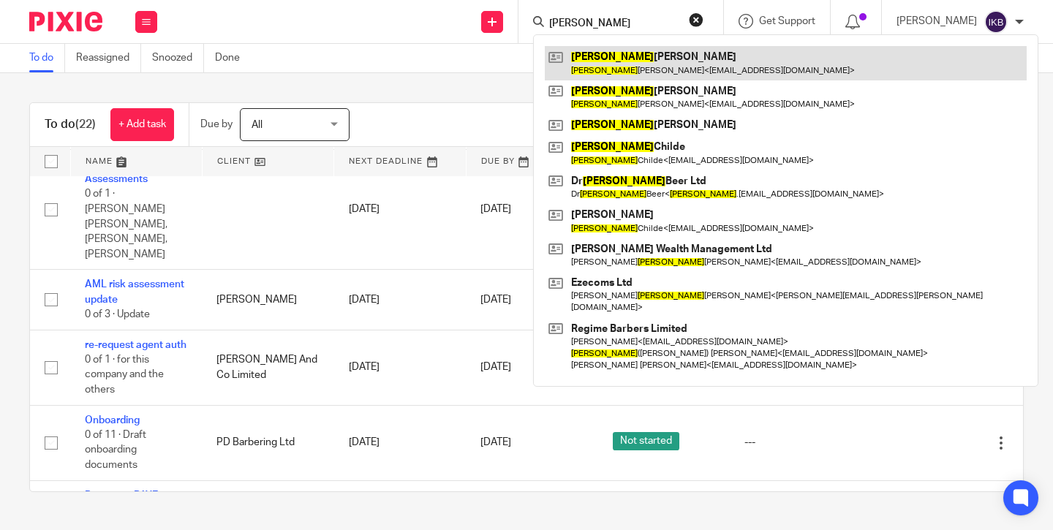
type input "james"
click at [587, 60] on link at bounding box center [786, 63] width 482 height 34
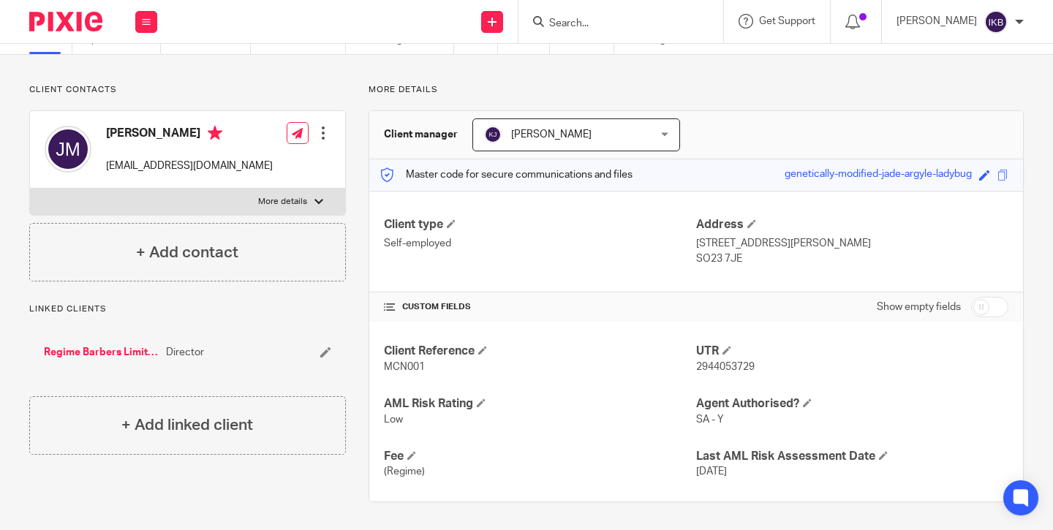
scroll to position [70, 0]
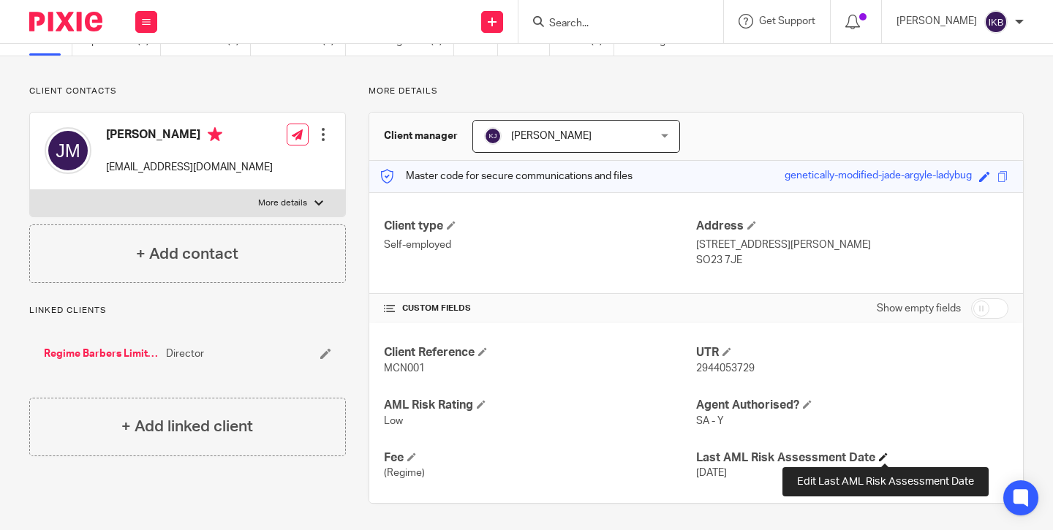
click at [884, 453] on span at bounding box center [883, 457] width 9 height 9
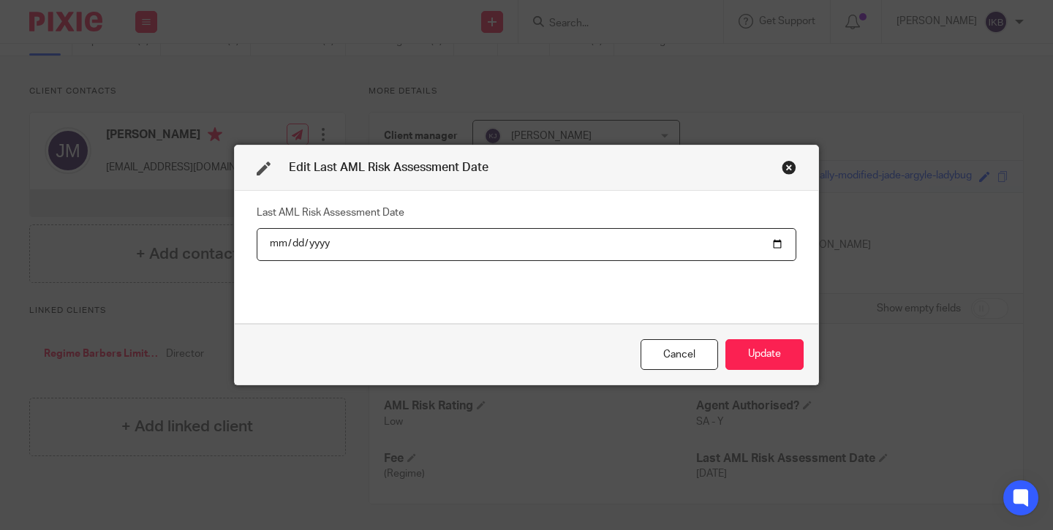
click at [319, 244] on input "[DATE]" at bounding box center [527, 244] width 540 height 33
type input "[DATE]"
click at [764, 355] on button "Update" at bounding box center [765, 354] width 78 height 31
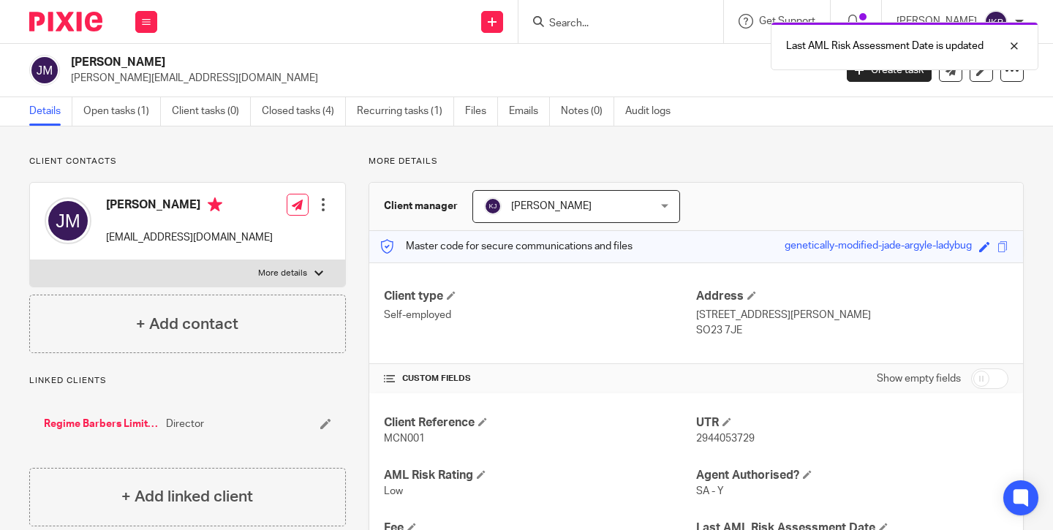
scroll to position [0, 0]
click at [69, 29] on img at bounding box center [65, 22] width 73 height 20
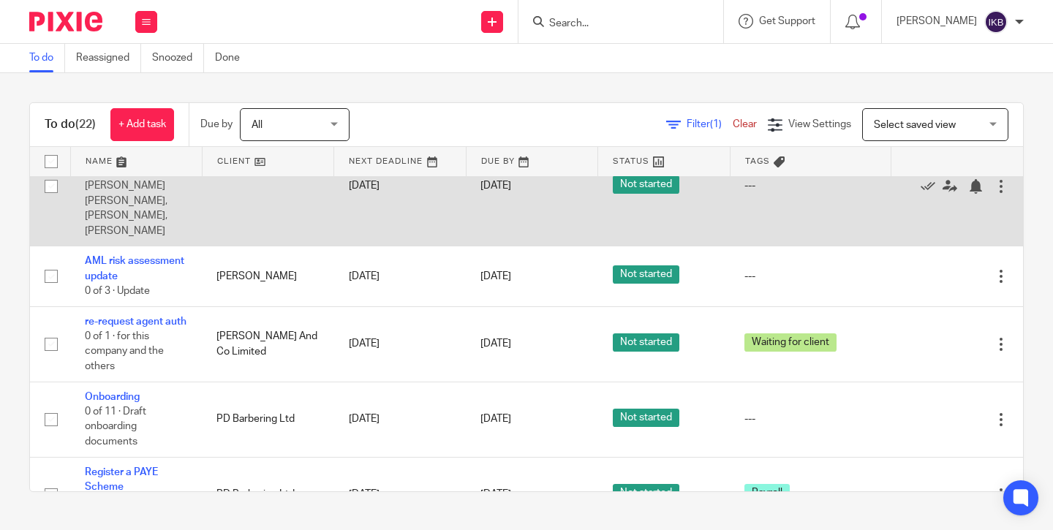
scroll to position [564, 0]
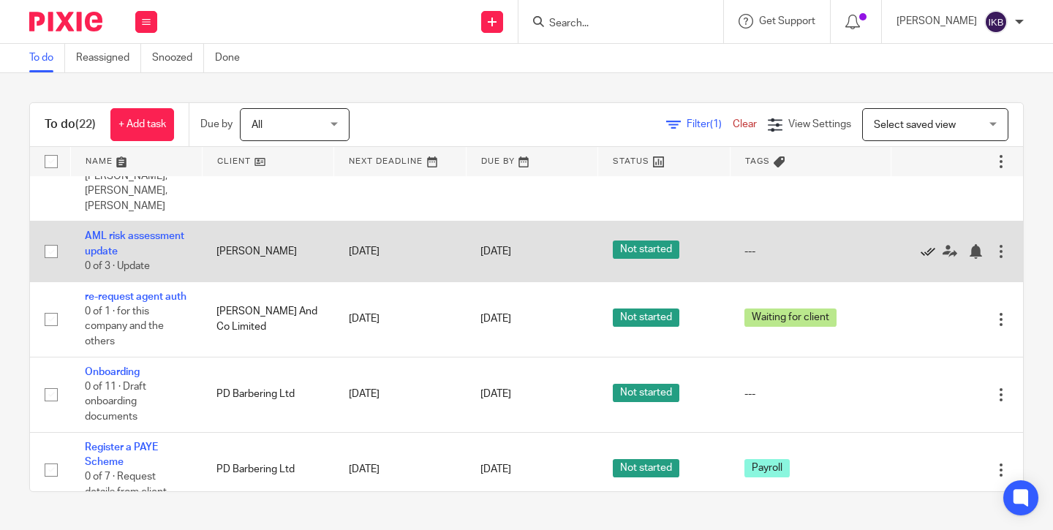
click at [924, 247] on icon at bounding box center [928, 251] width 15 height 15
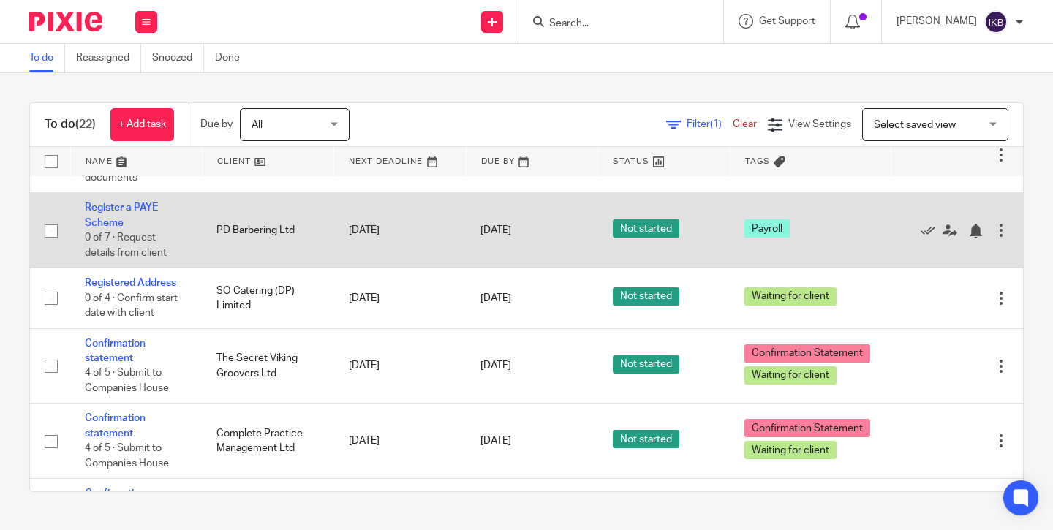
scroll to position [744, 0]
click at [511, 238] on link "[DATE]" at bounding box center [514, 229] width 66 height 15
